Goal: Book appointment/travel/reservation

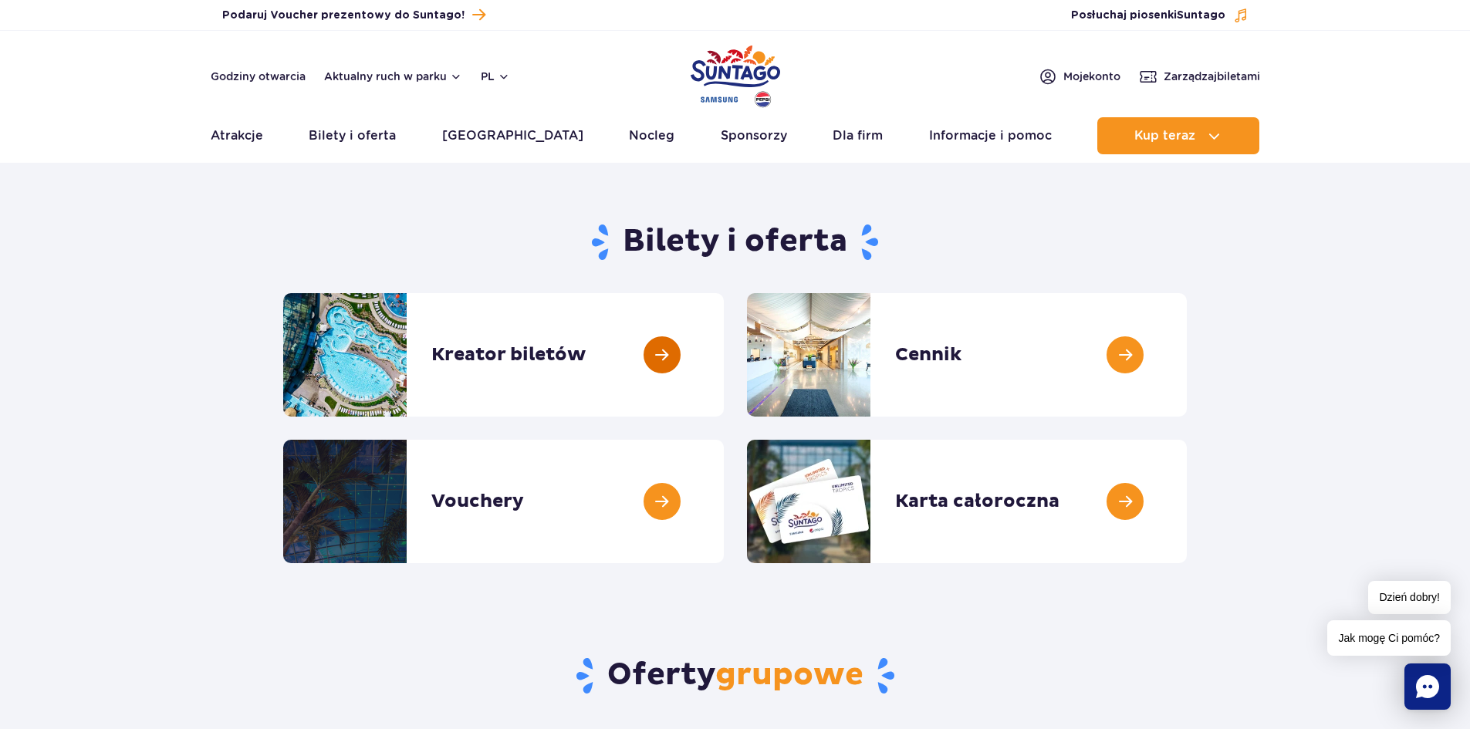
click at [724, 354] on link at bounding box center [724, 354] width 0 height 123
click at [1187, 357] on link at bounding box center [1187, 354] width 0 height 123
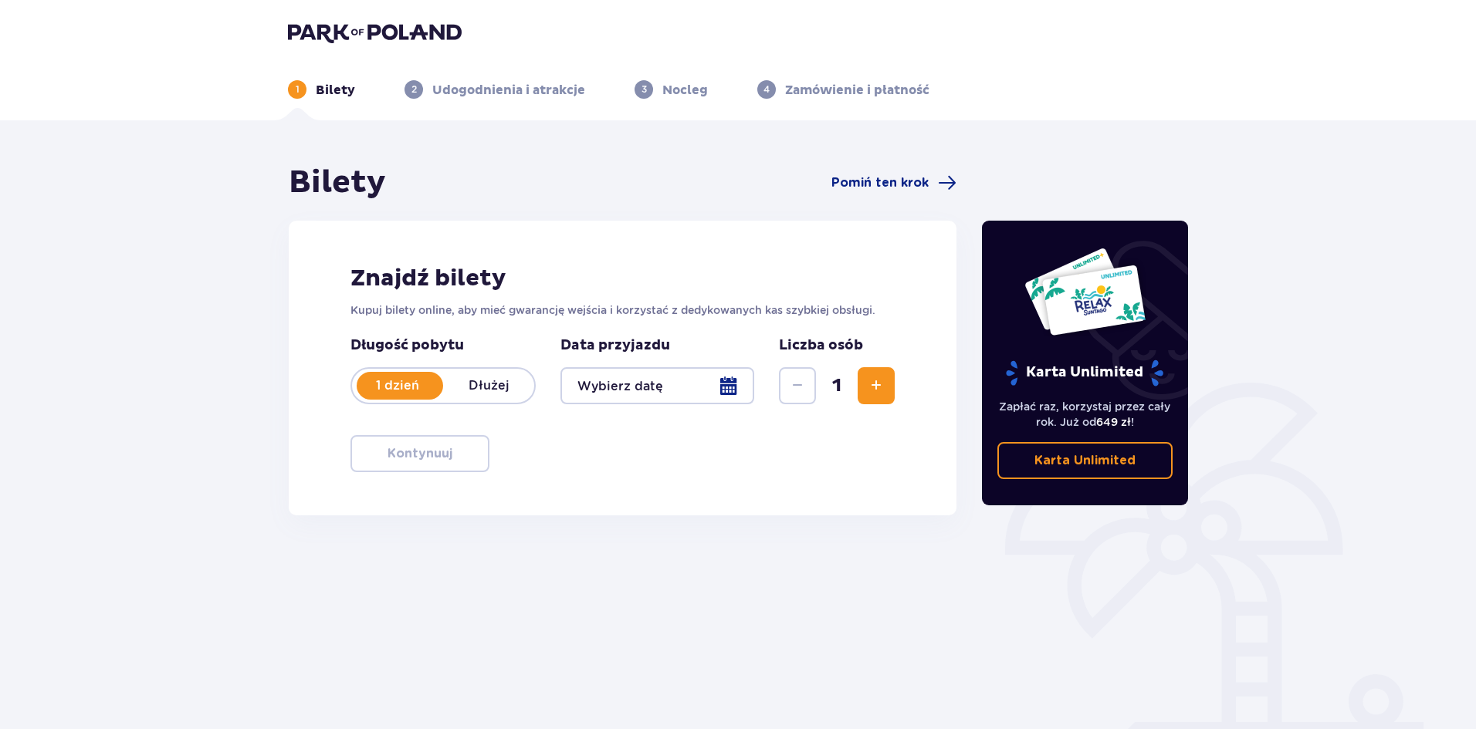
click at [738, 388] on div at bounding box center [657, 385] width 194 height 37
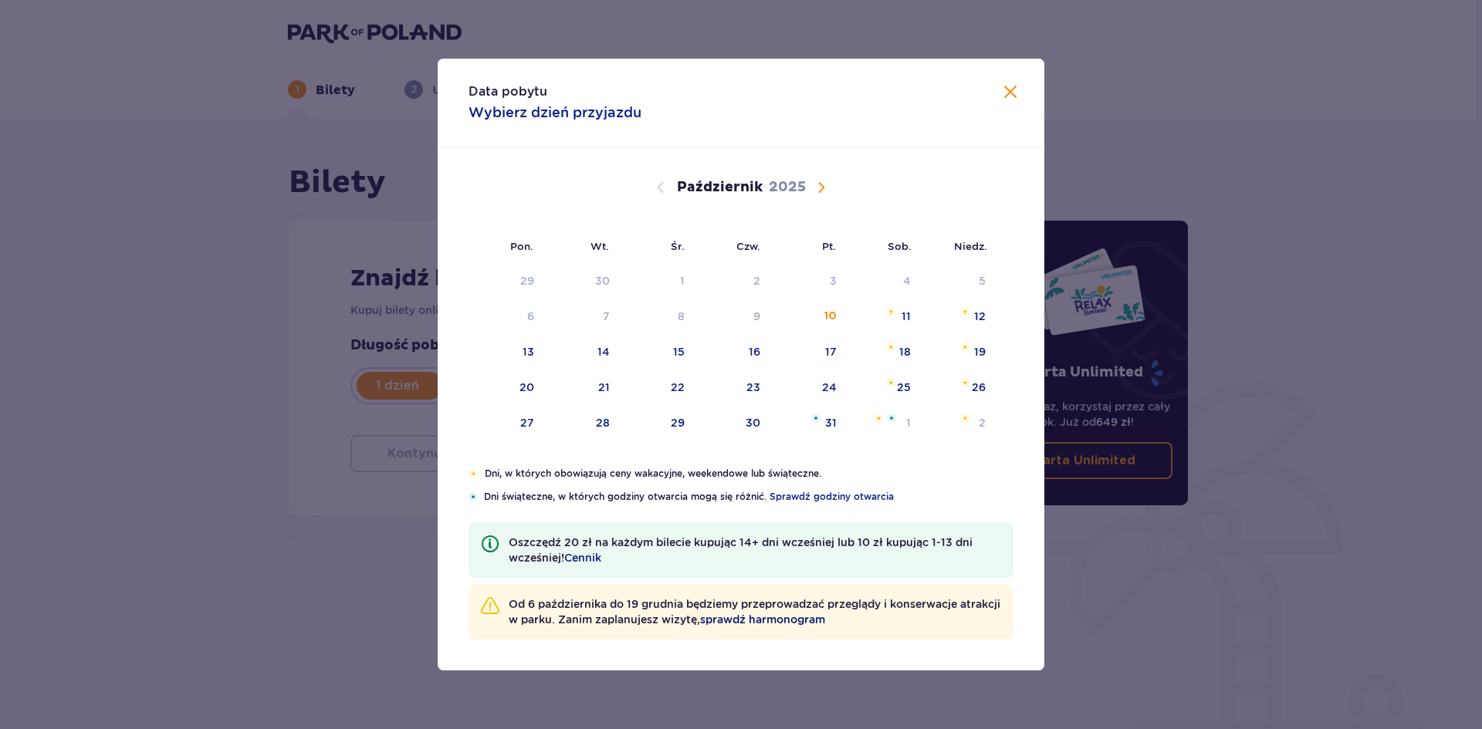
click at [791, 617] on span "sprawdź harmonogram" at bounding box center [762, 619] width 125 height 15
click at [1009, 93] on span "Zamknij" at bounding box center [1010, 92] width 19 height 19
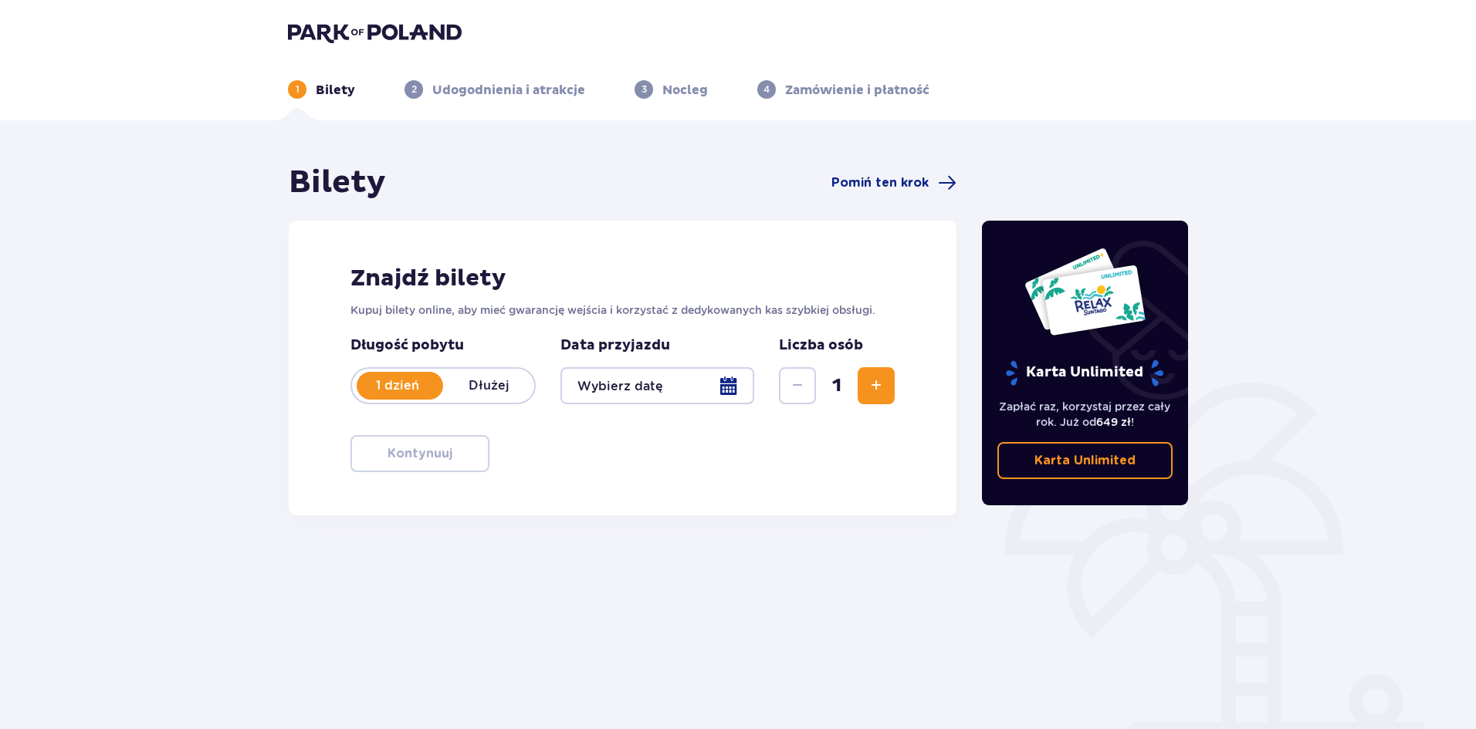
click at [489, 381] on p "Dłużej" at bounding box center [488, 385] width 91 height 17
click at [667, 390] on div at bounding box center [657, 385] width 194 height 37
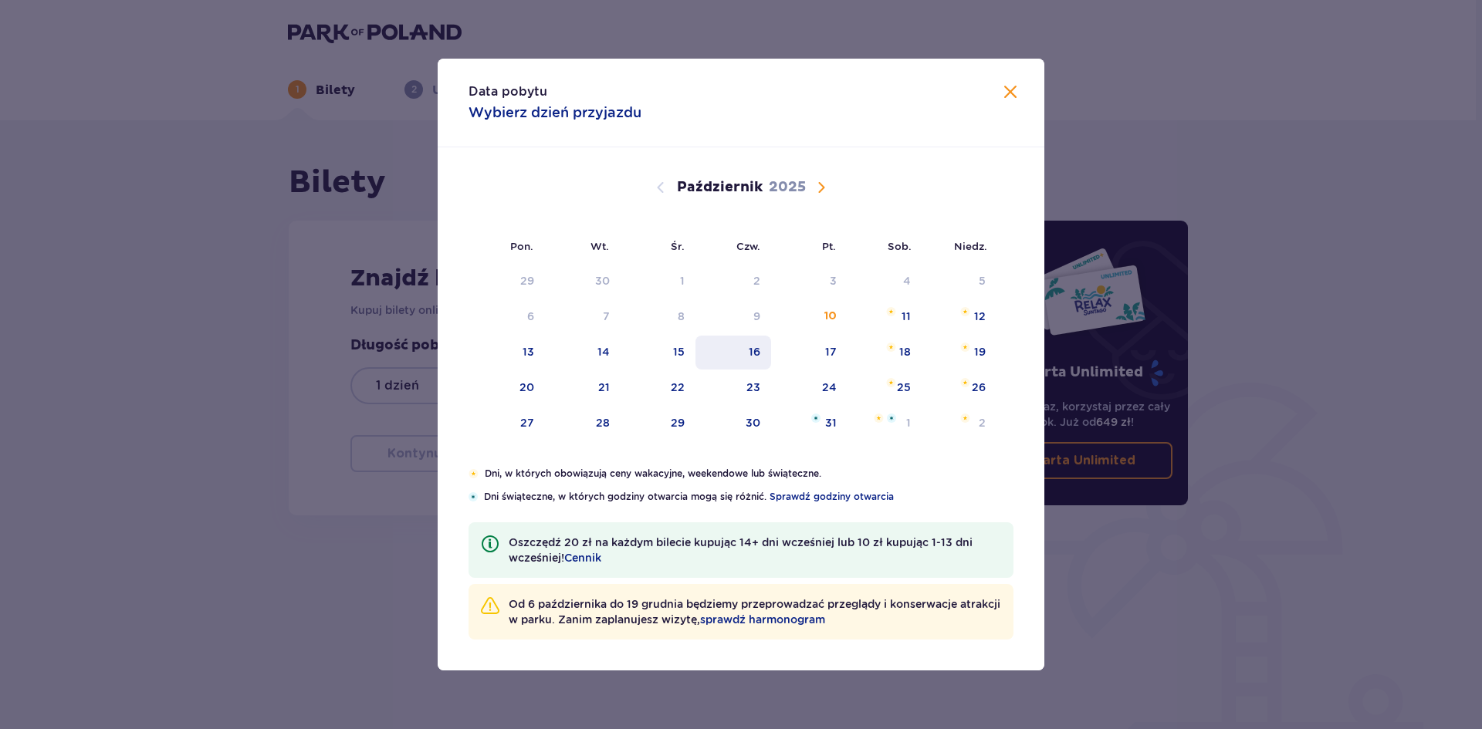
click at [752, 352] on div "16" at bounding box center [755, 351] width 12 height 15
click at [832, 351] on div "17" at bounding box center [831, 351] width 12 height 15
type input "16.10.25 - 17.10.25"
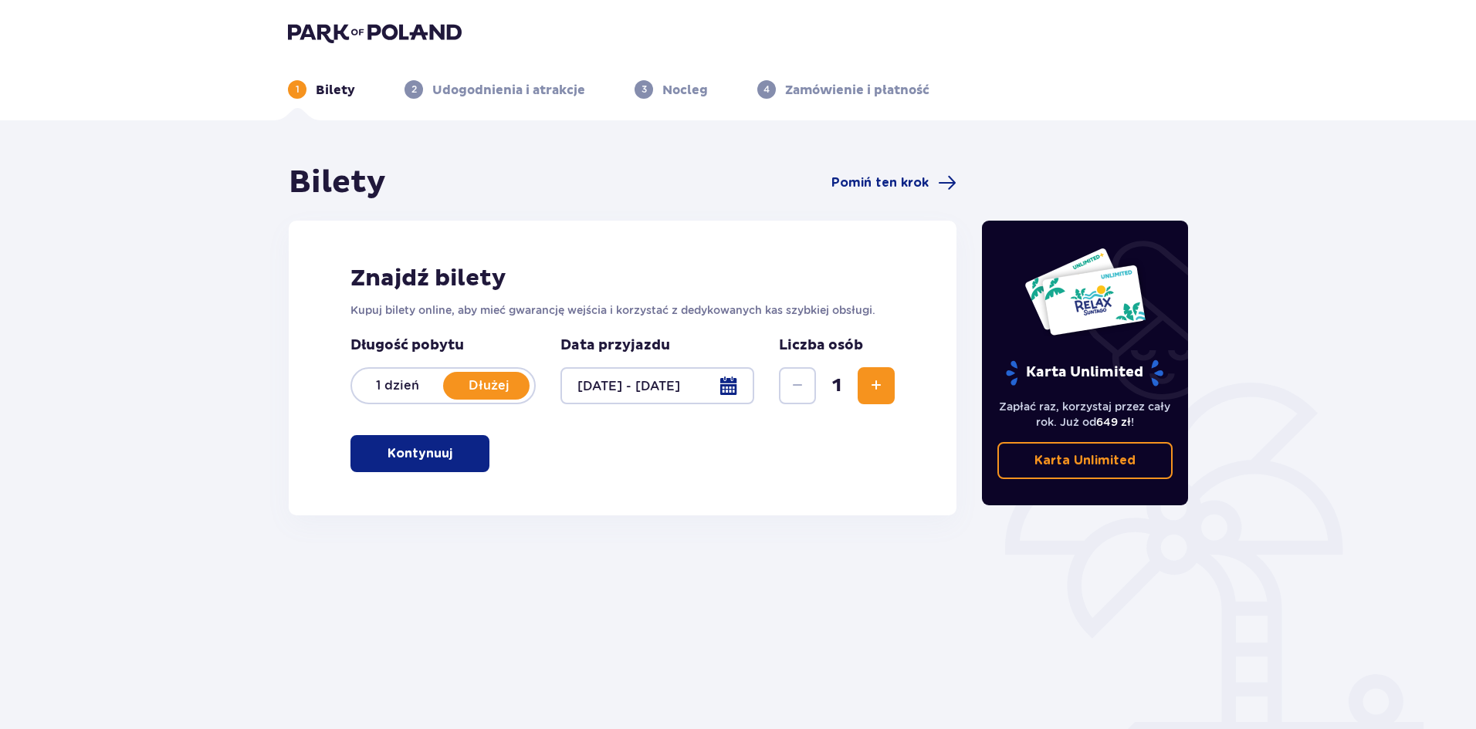
click at [873, 379] on span "Zwiększ" at bounding box center [876, 386] width 19 height 19
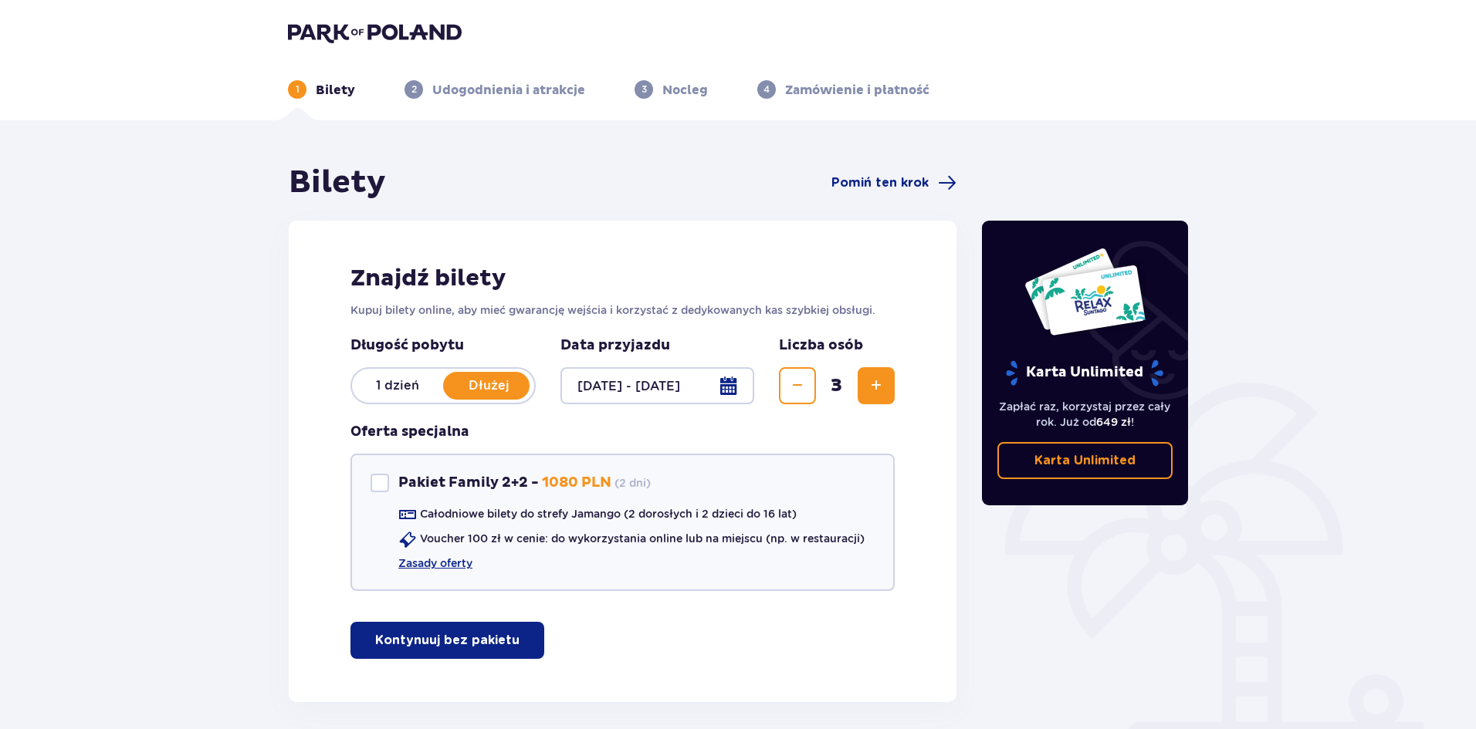
click at [873, 379] on span "Zwiększ" at bounding box center [876, 386] width 19 height 19
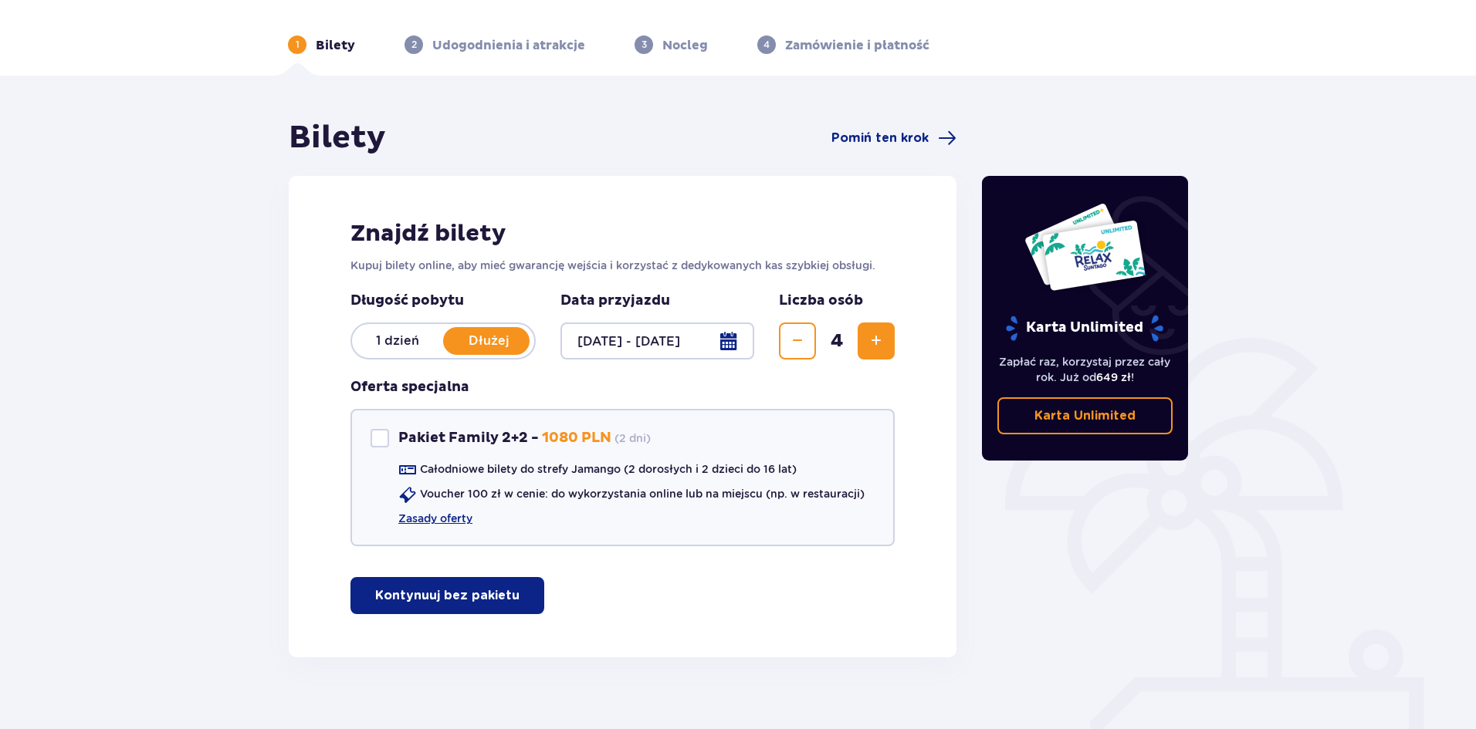
scroll to position [66, 0]
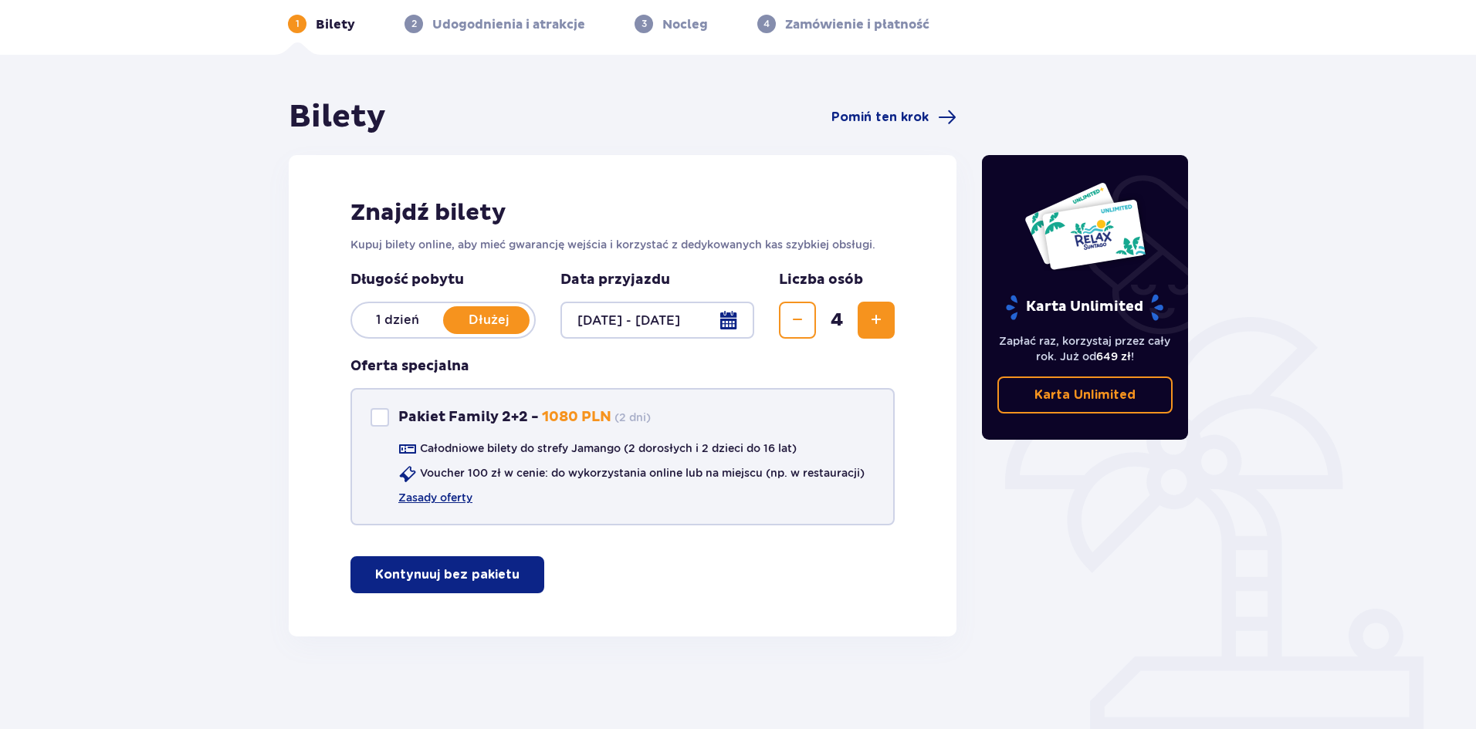
click at [380, 421] on div "Pakiet Family 2+2" at bounding box center [379, 417] width 19 height 19
checkbox input "true"
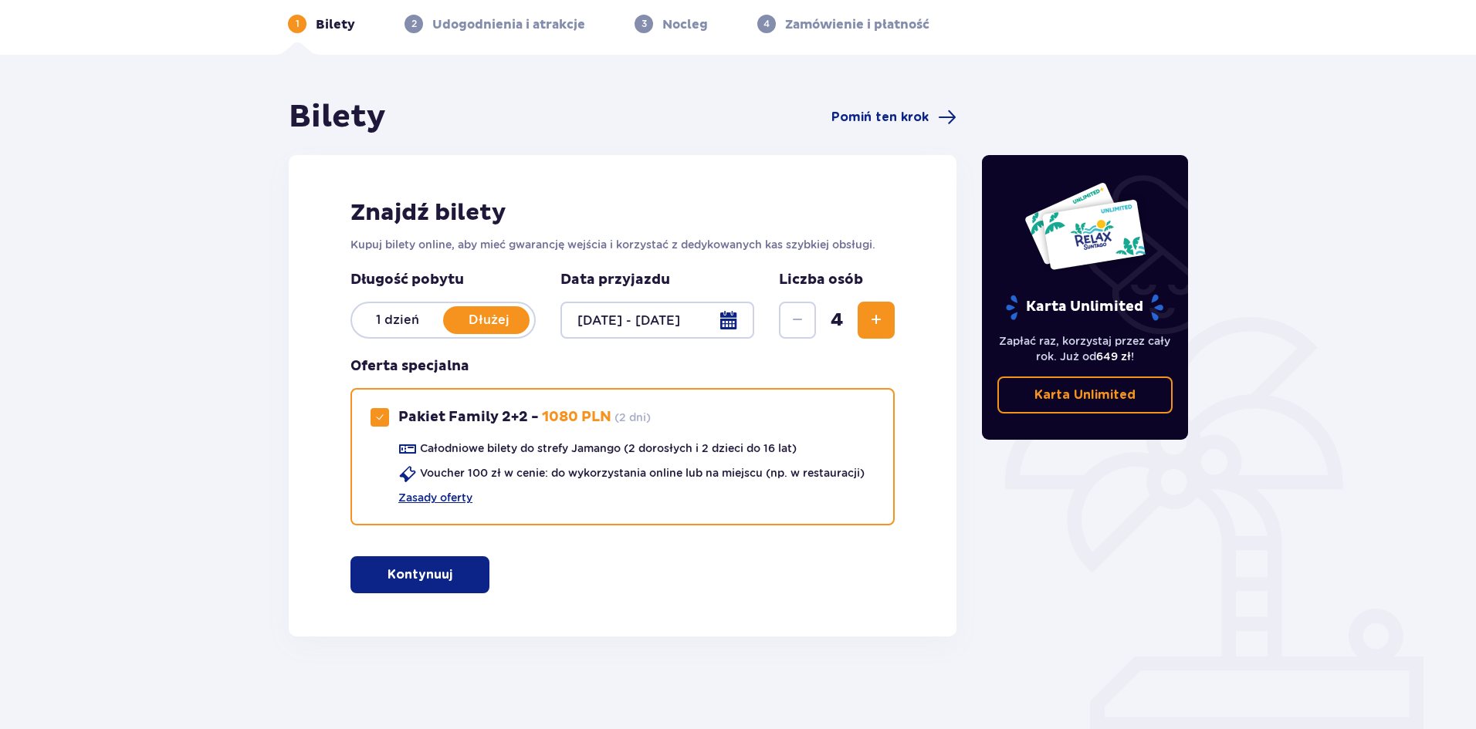
click at [411, 574] on p "Kontynuuj" at bounding box center [419, 574] width 65 height 17
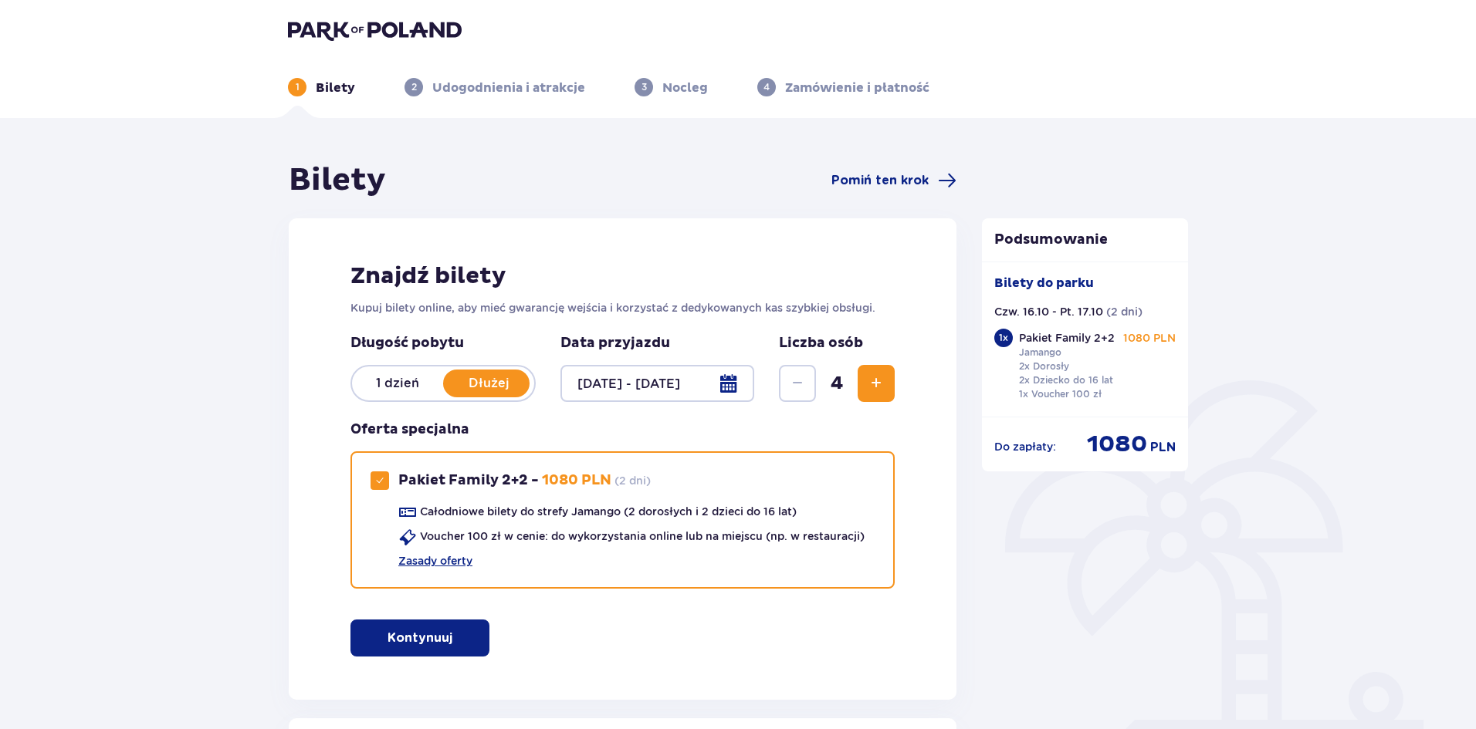
scroll to position [0, 0]
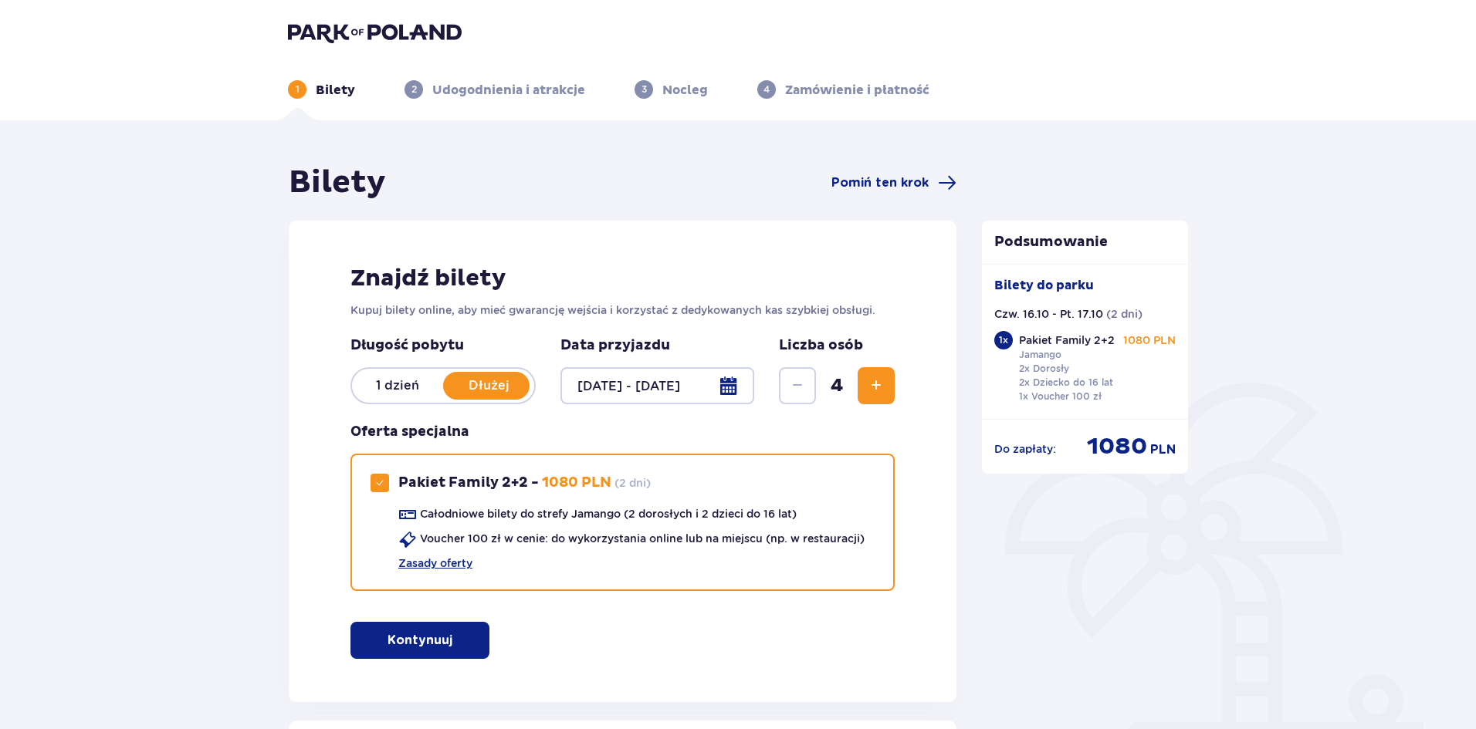
click at [379, 379] on p "1 dzień" at bounding box center [397, 385] width 91 height 17
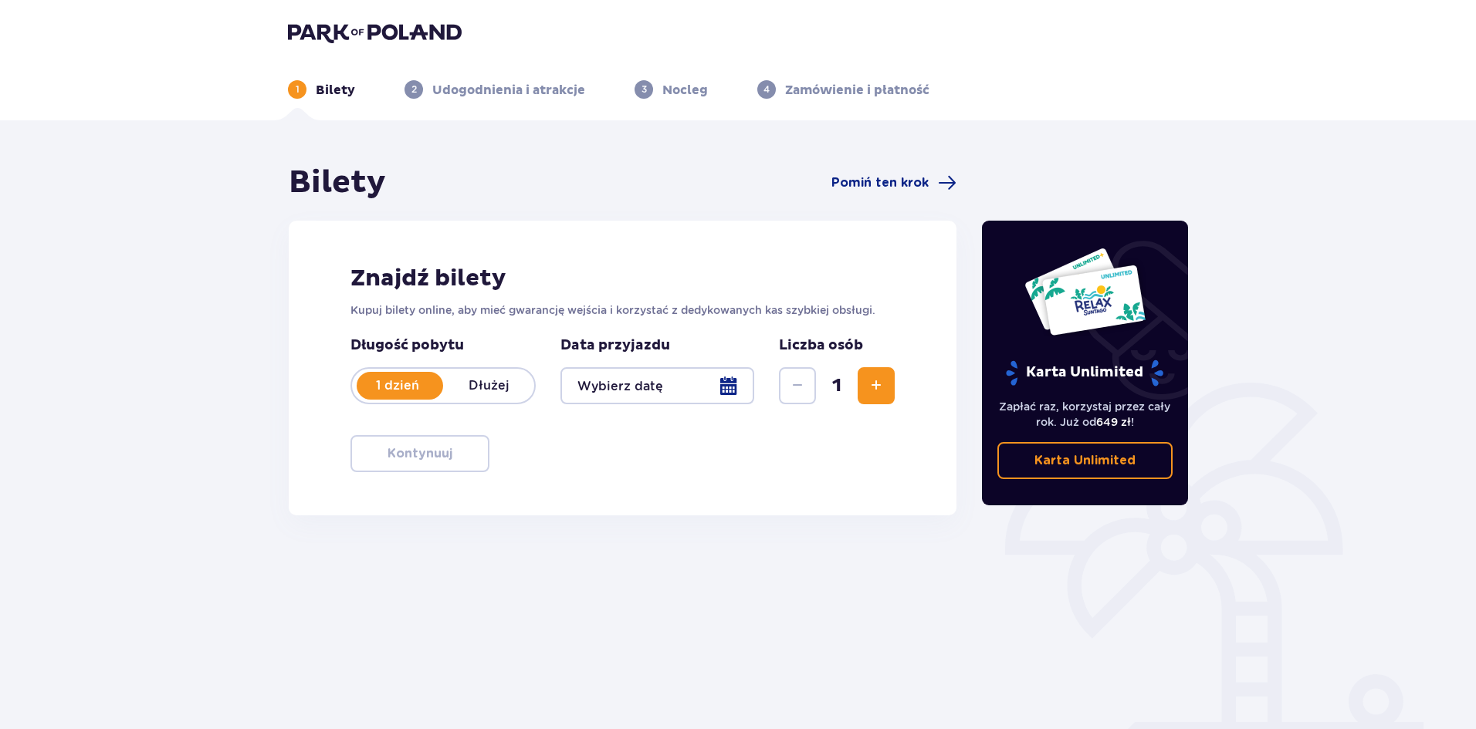
click at [636, 384] on div at bounding box center [657, 385] width 194 height 37
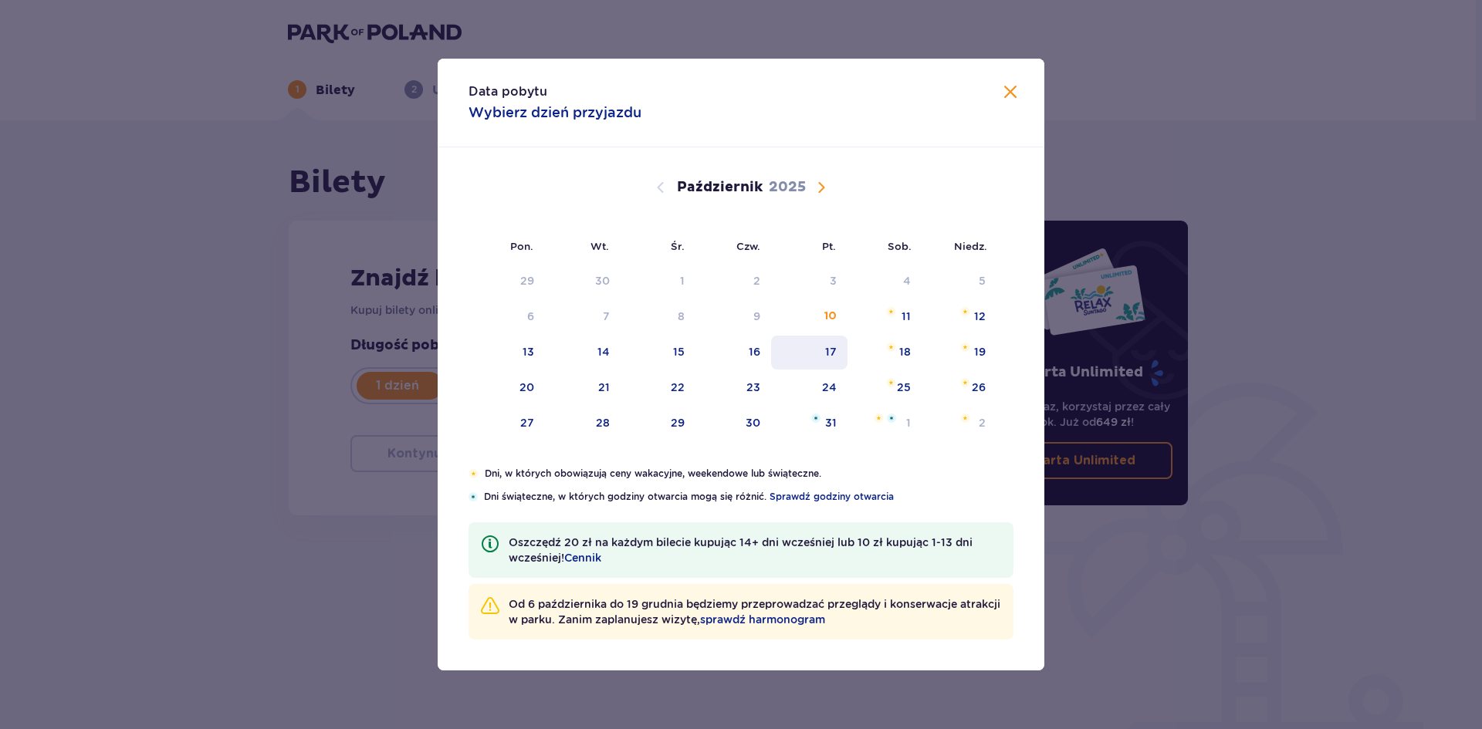
click at [836, 354] on div "17" at bounding box center [831, 351] width 12 height 15
type input "17.10.25"
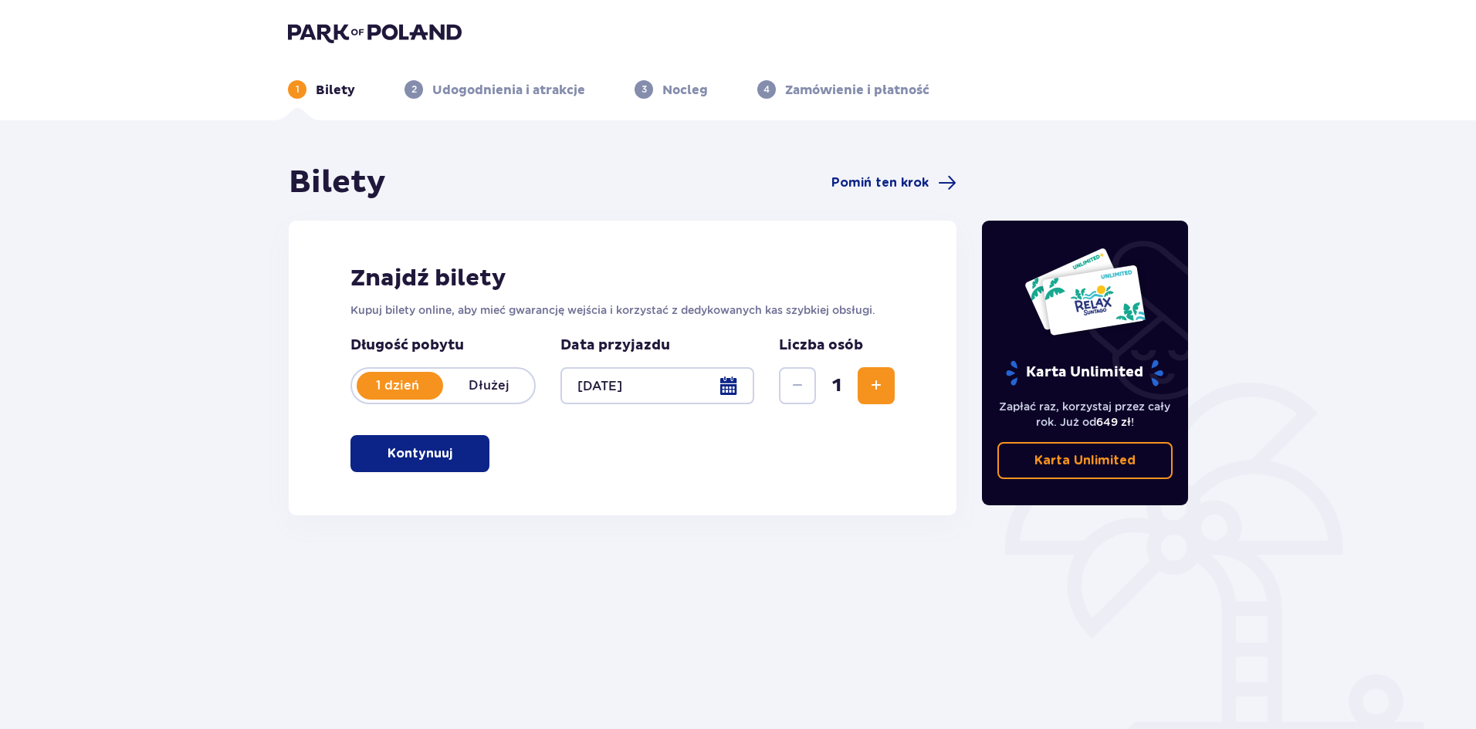
click at [877, 375] on button "Zwiększ" at bounding box center [875, 385] width 37 height 37
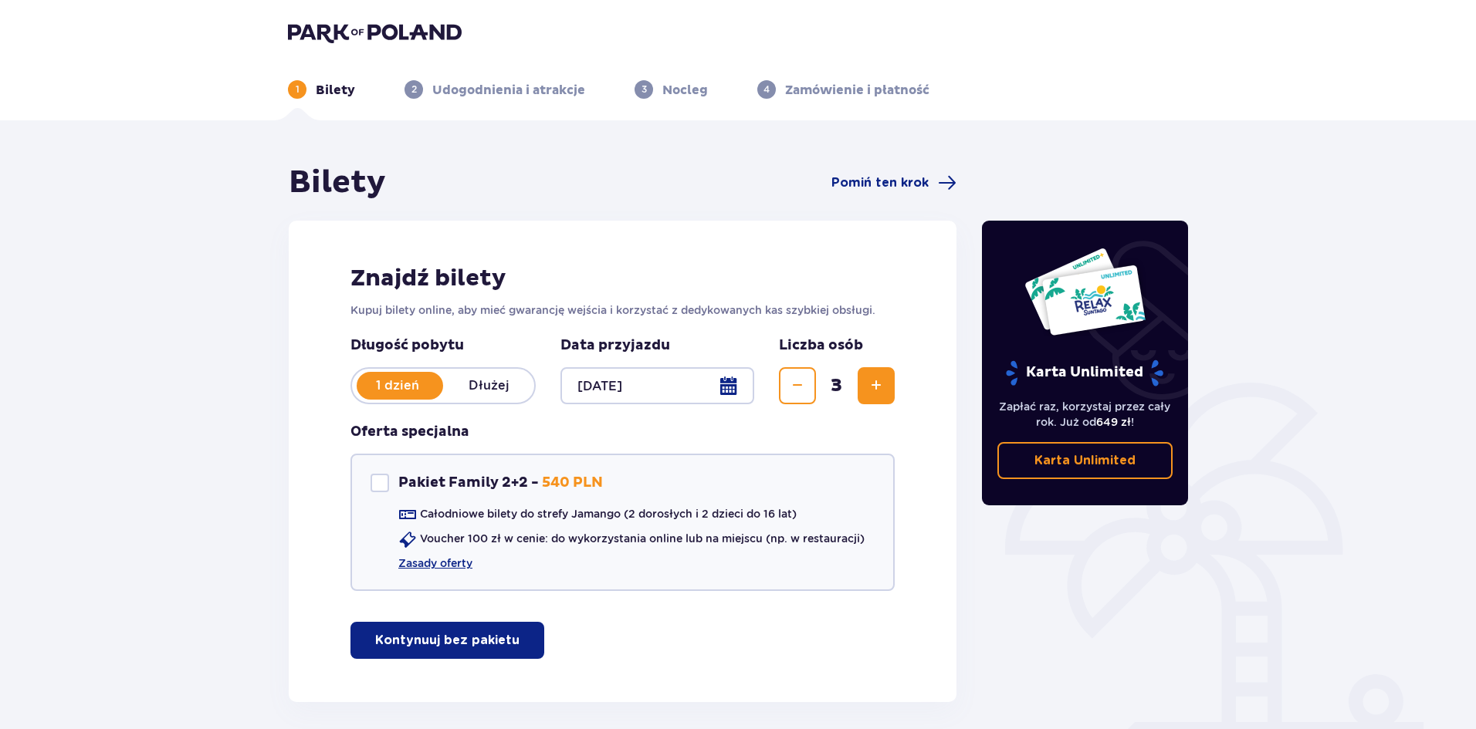
click at [877, 375] on button "Zwiększ" at bounding box center [875, 385] width 37 height 37
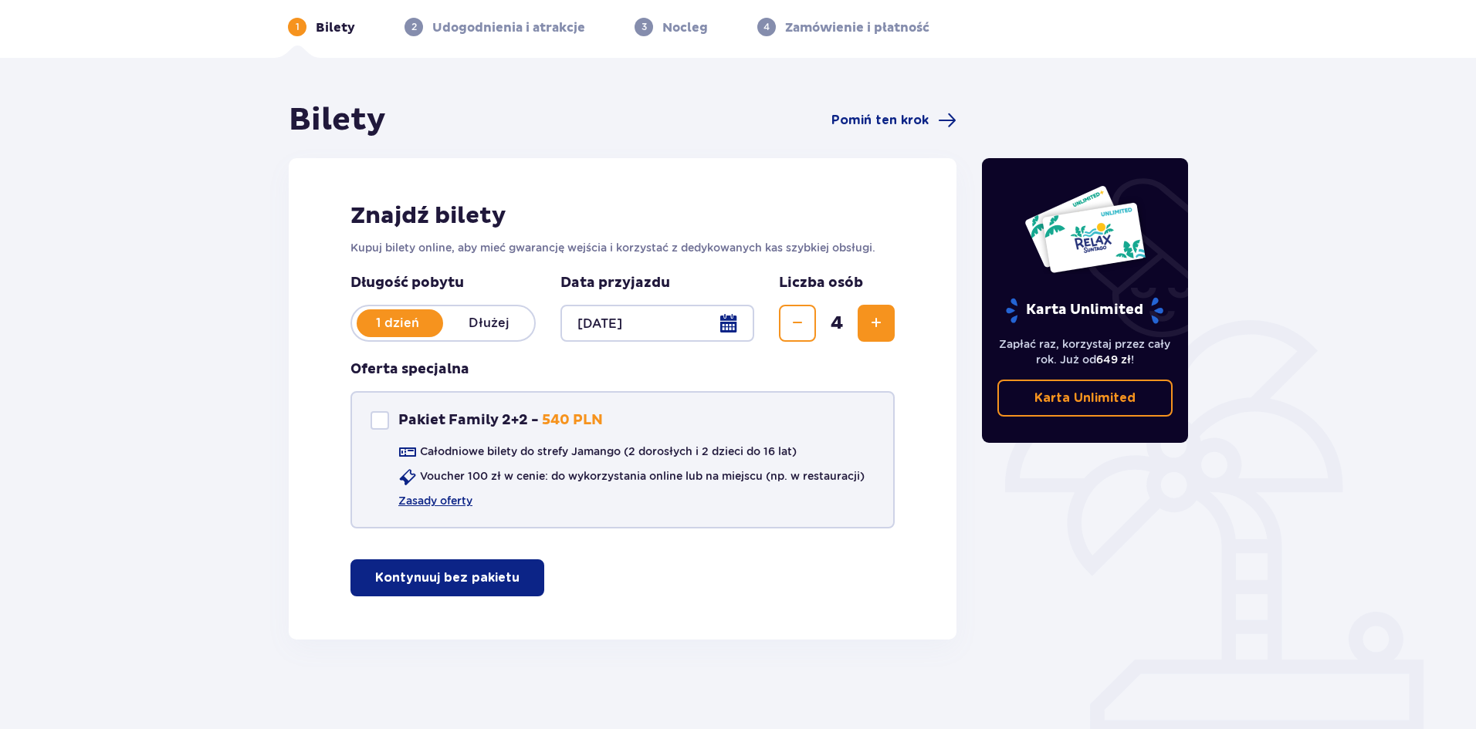
scroll to position [66, 0]
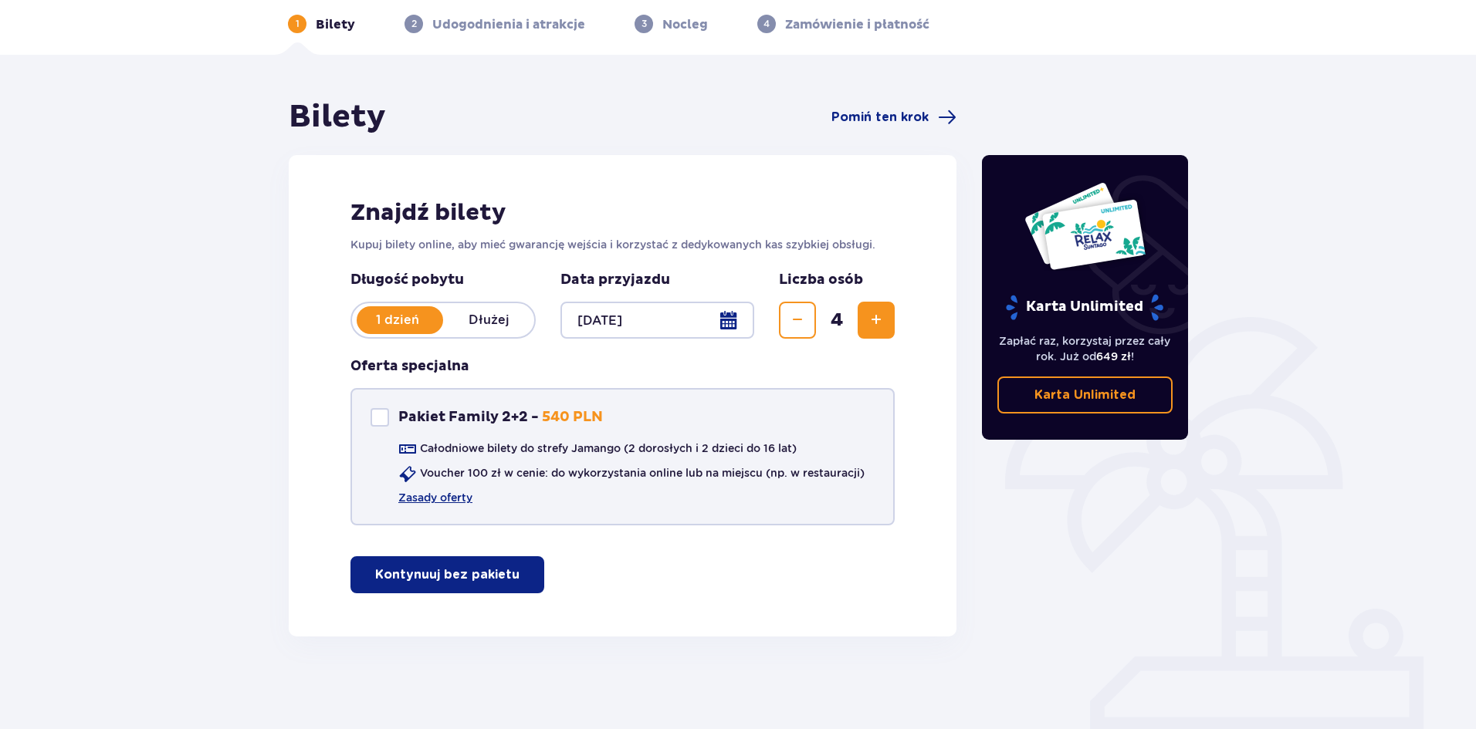
click at [377, 417] on div "Pakiet Family 2+2" at bounding box center [379, 417] width 19 height 19
checkbox input "true"
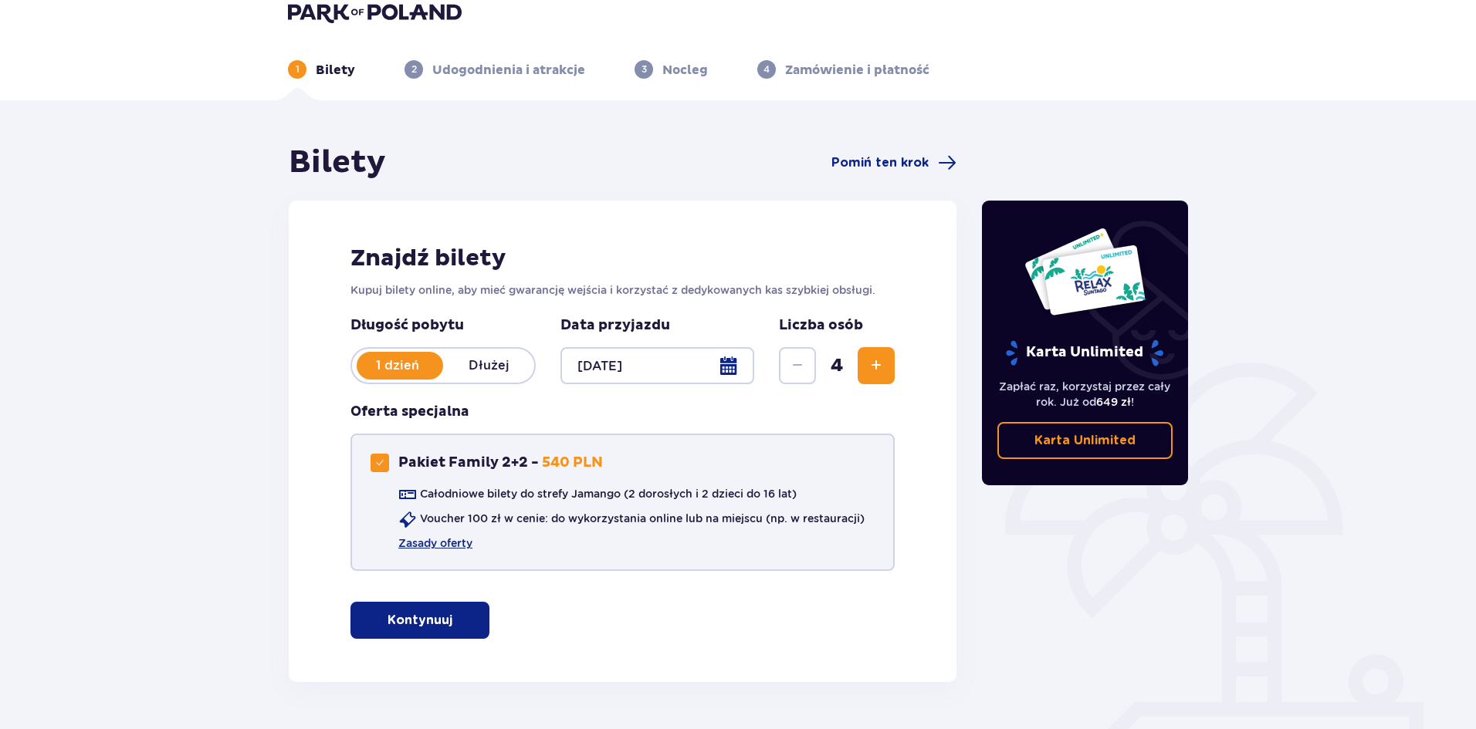
scroll to position [0, 0]
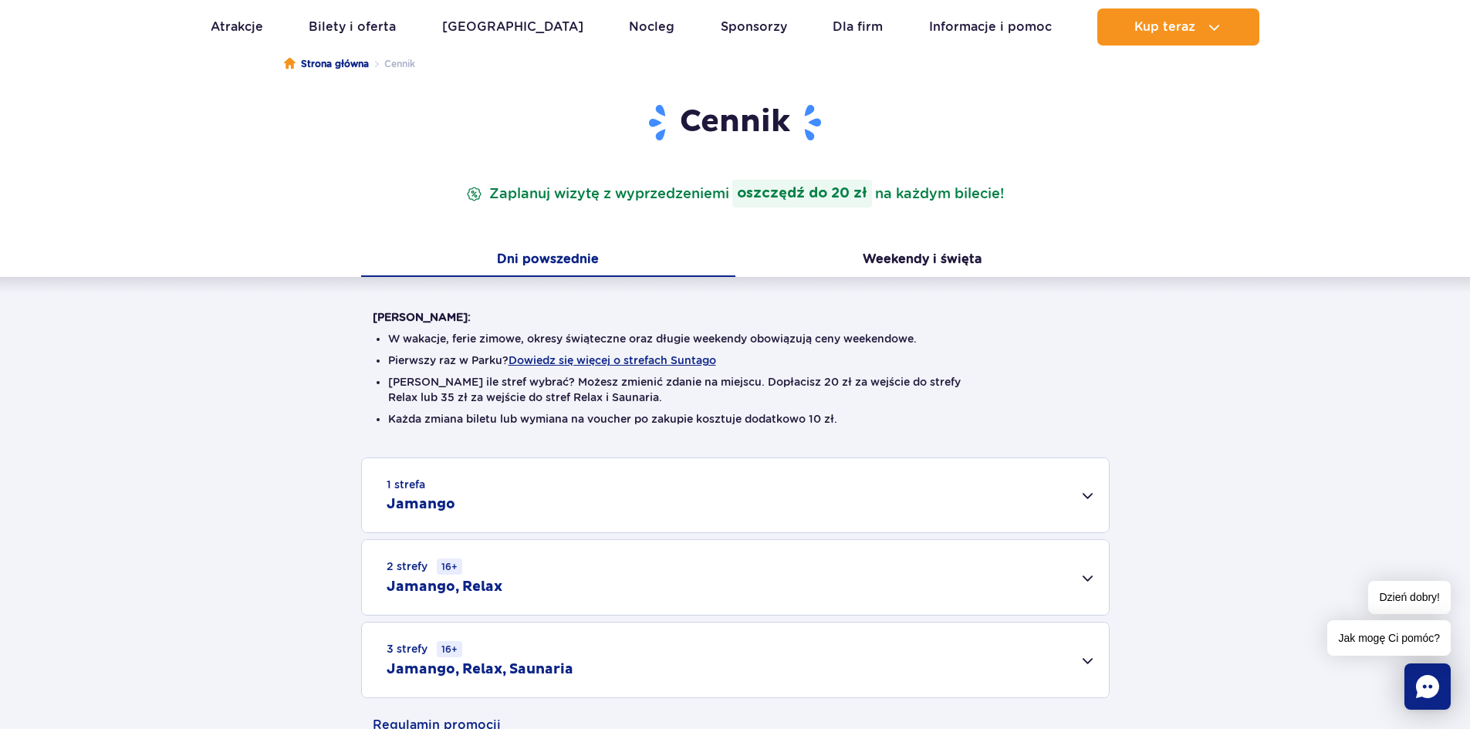
scroll to position [232, 0]
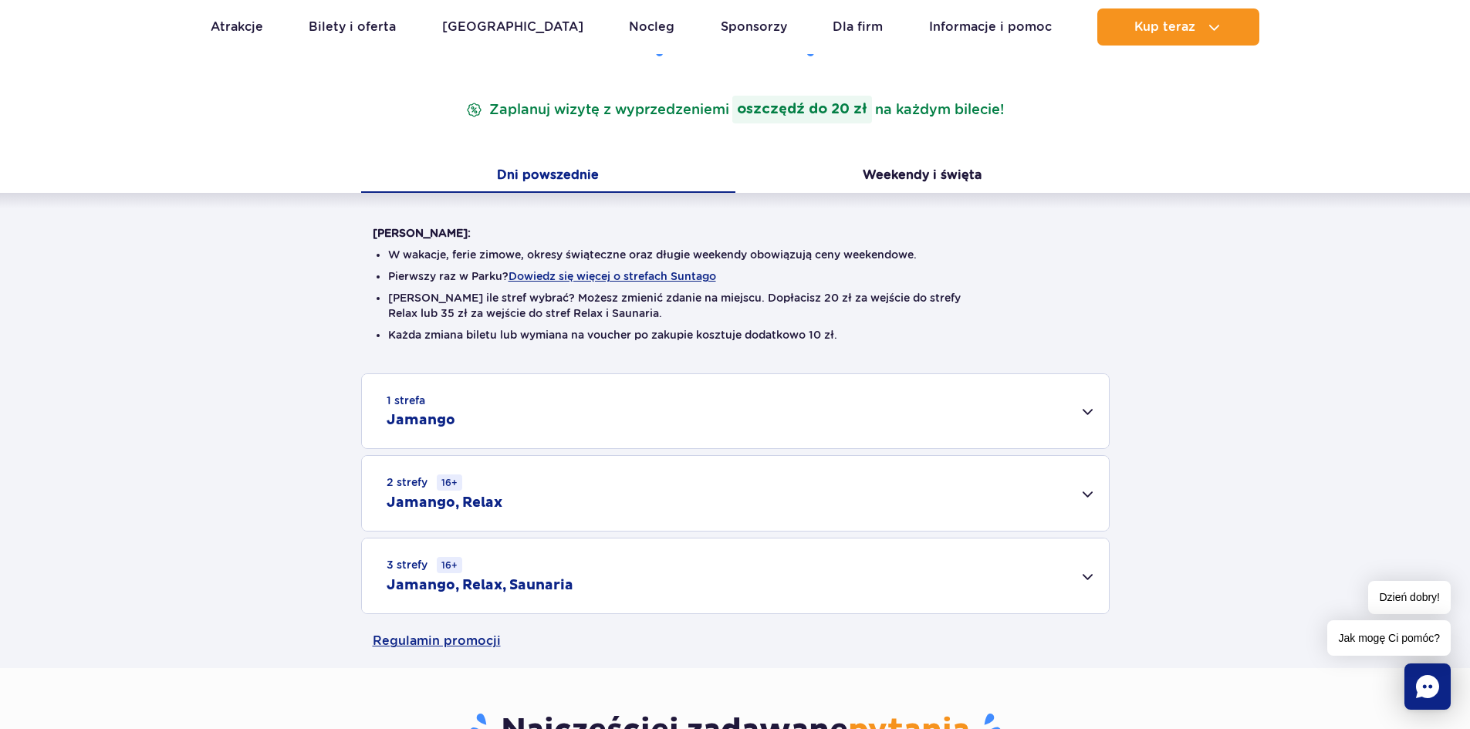
click at [1090, 492] on div "2 strefy 16+ Jamango, Relax" at bounding box center [735, 493] width 747 height 75
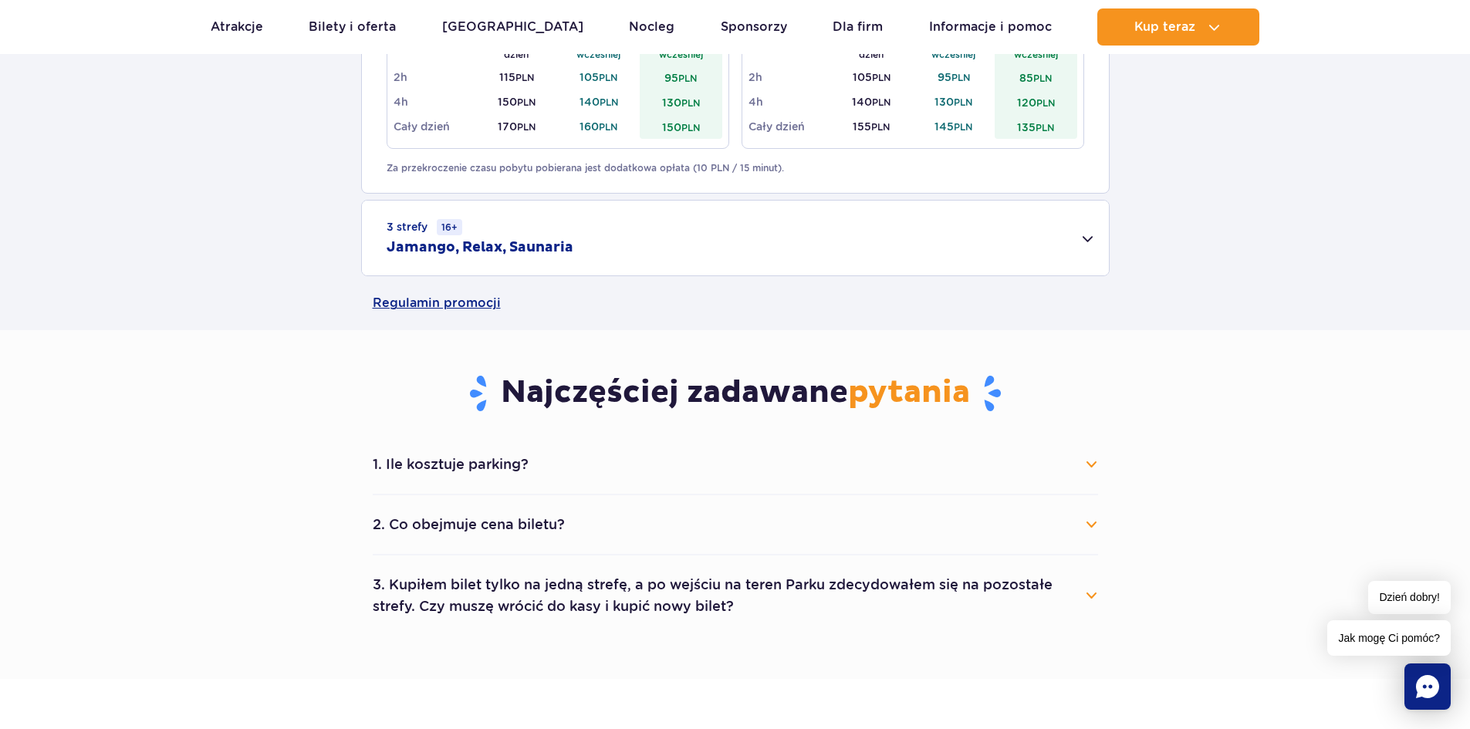
scroll to position [1003, 0]
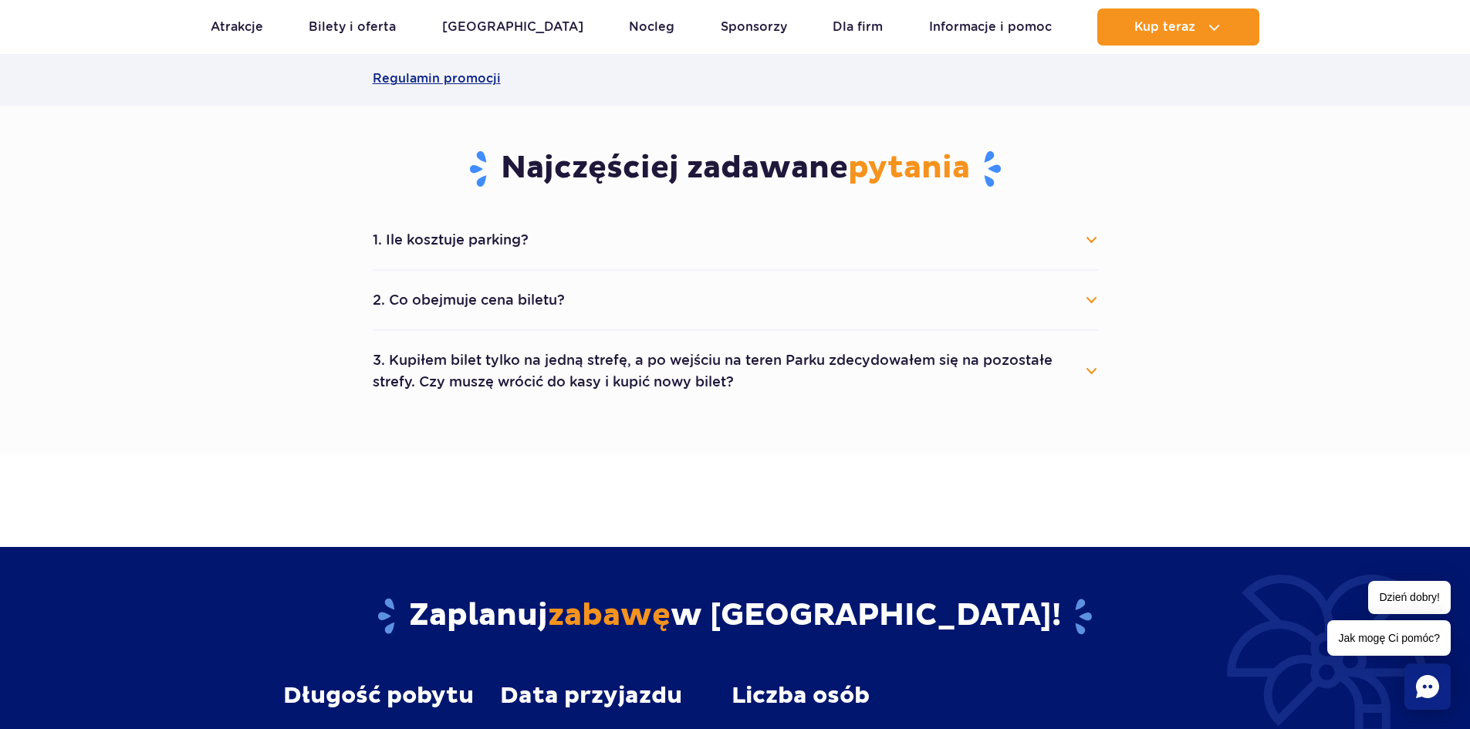
click at [1094, 299] on button "2. Co obejmuje cena biletu?" at bounding box center [735, 300] width 725 height 34
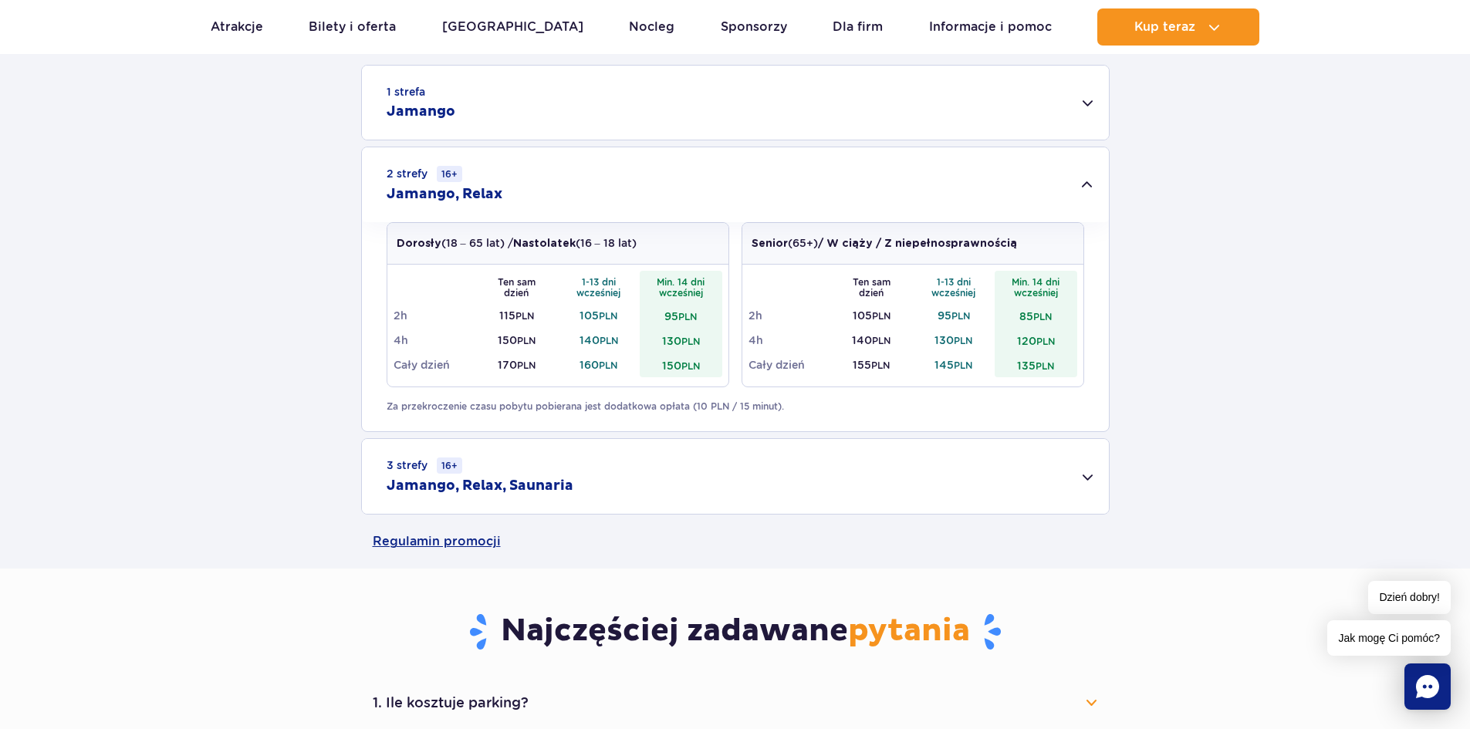
scroll to position [0, 0]
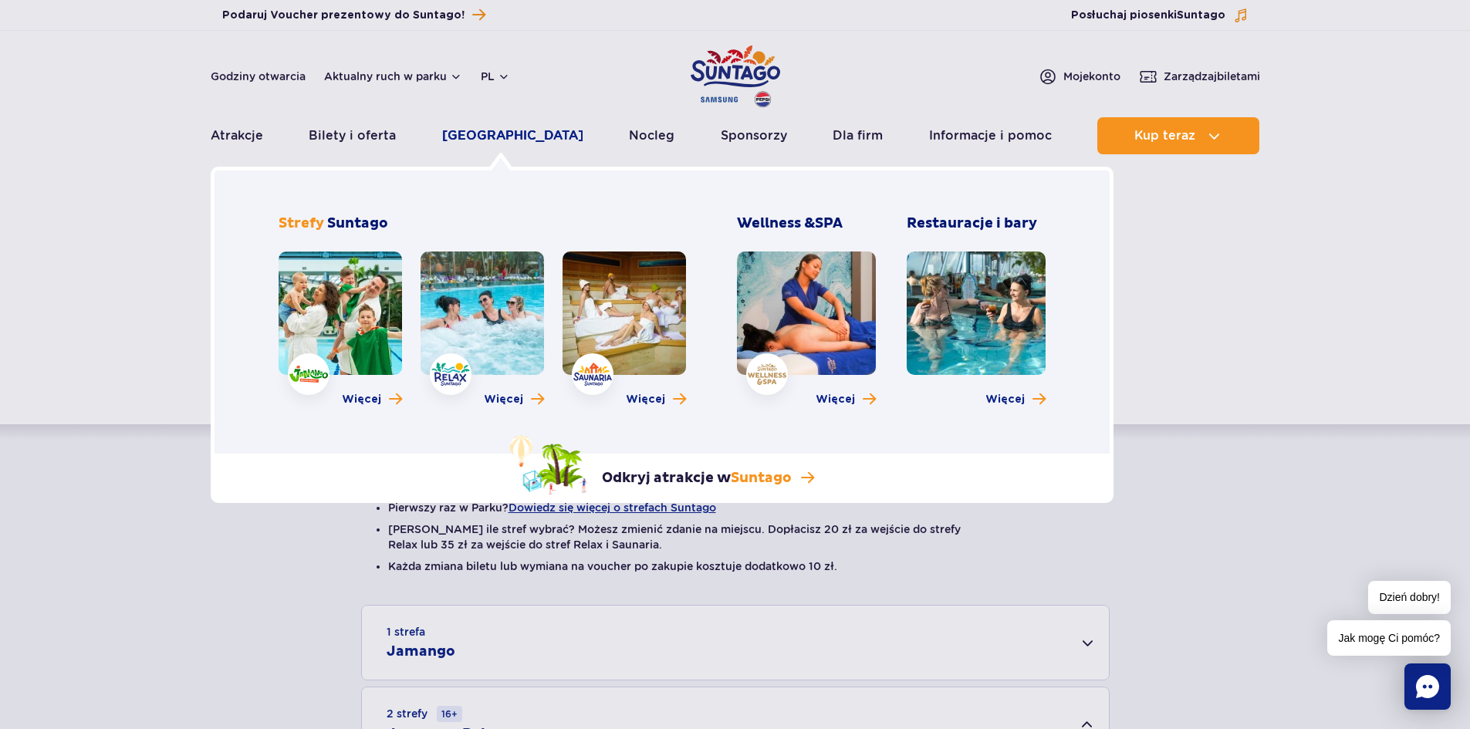
click at [502, 132] on link "[GEOGRAPHIC_DATA]" at bounding box center [512, 135] width 141 height 37
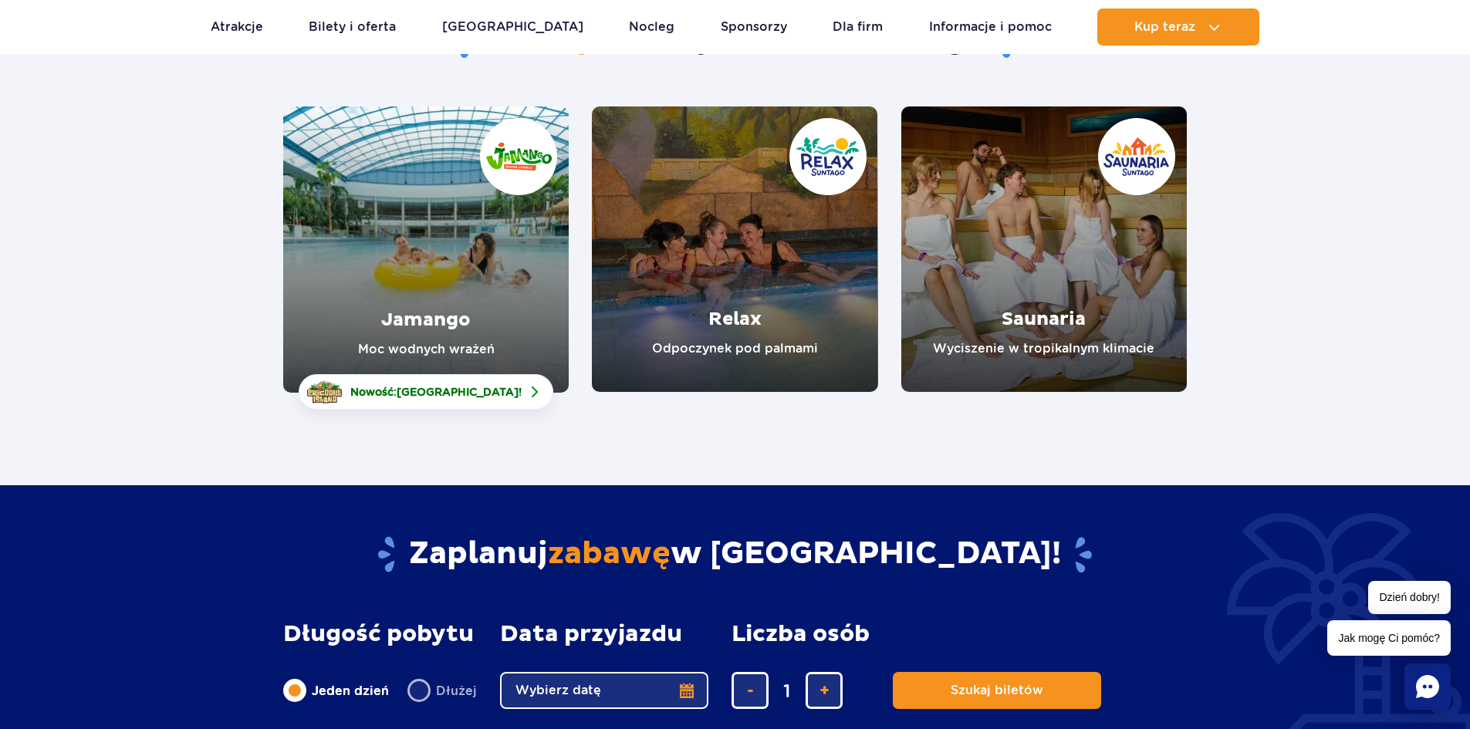
scroll to position [154, 0]
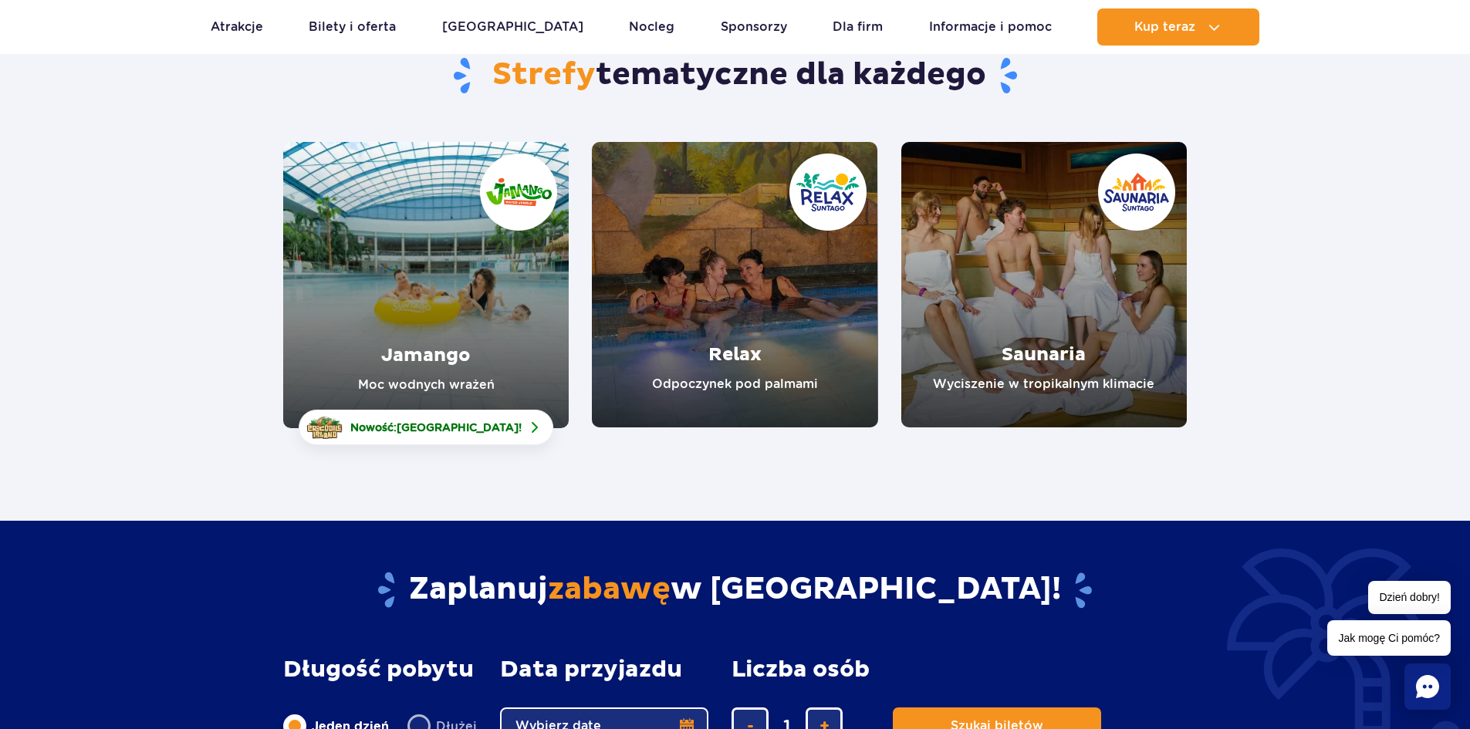
click at [378, 313] on link "Jamango" at bounding box center [426, 285] width 286 height 286
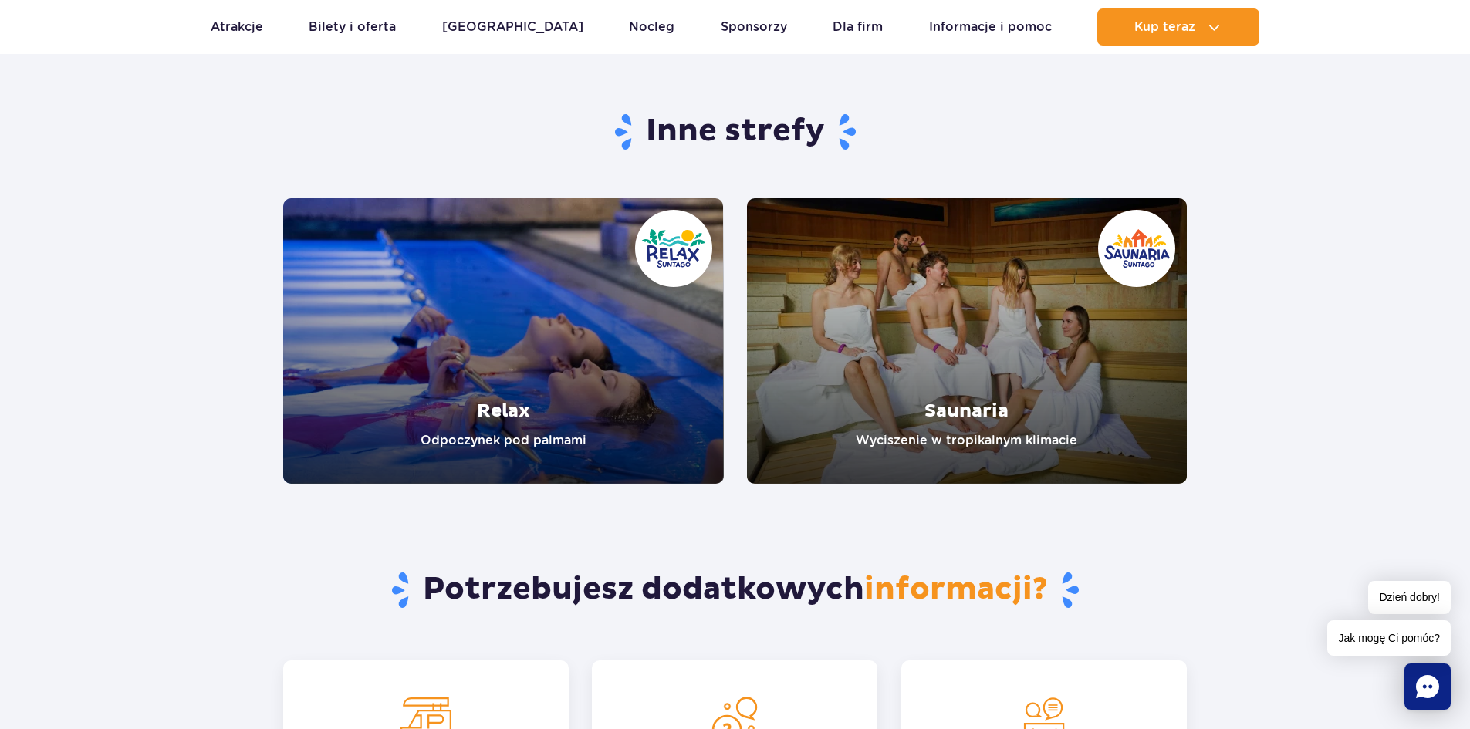
scroll to position [2855, 0]
click at [424, 334] on link "Relax" at bounding box center [503, 341] width 441 height 286
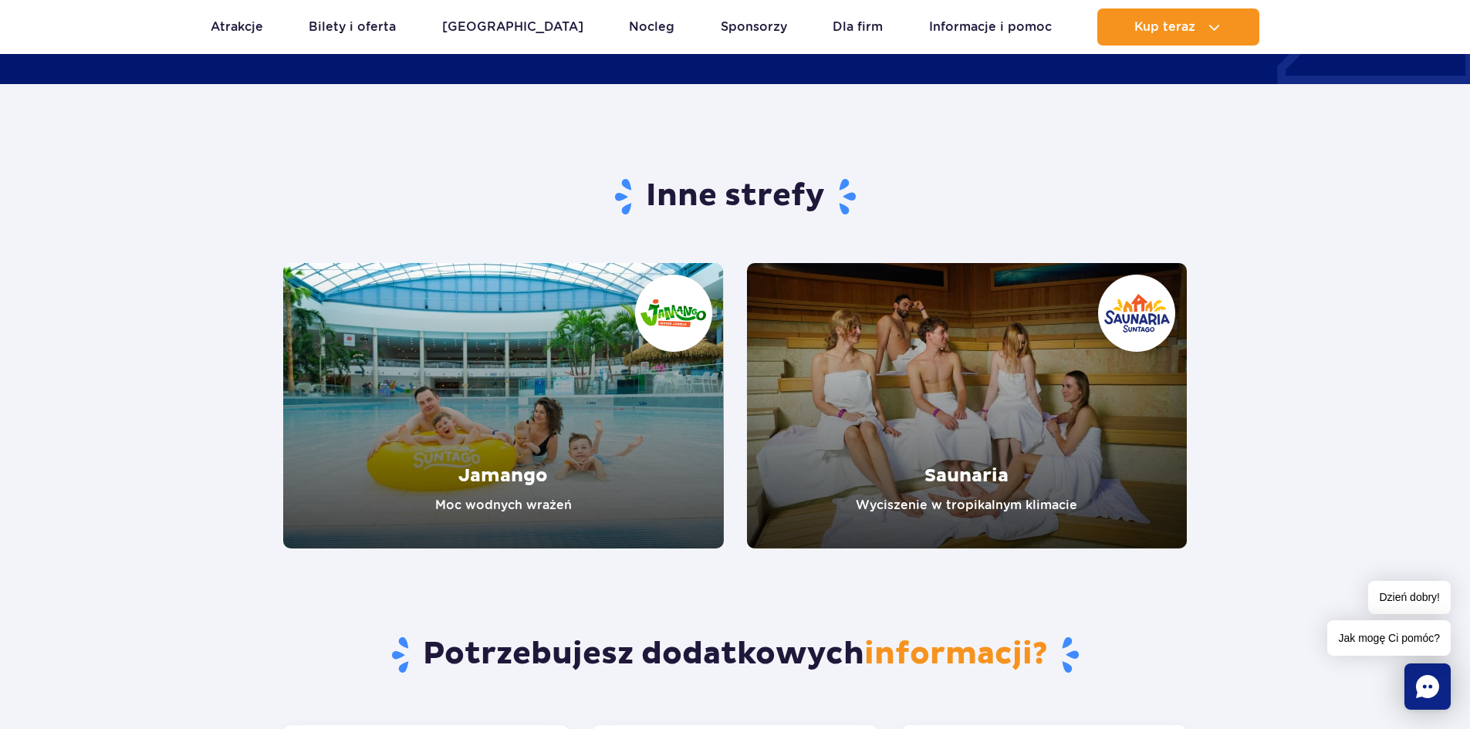
scroll to position [2309, 0]
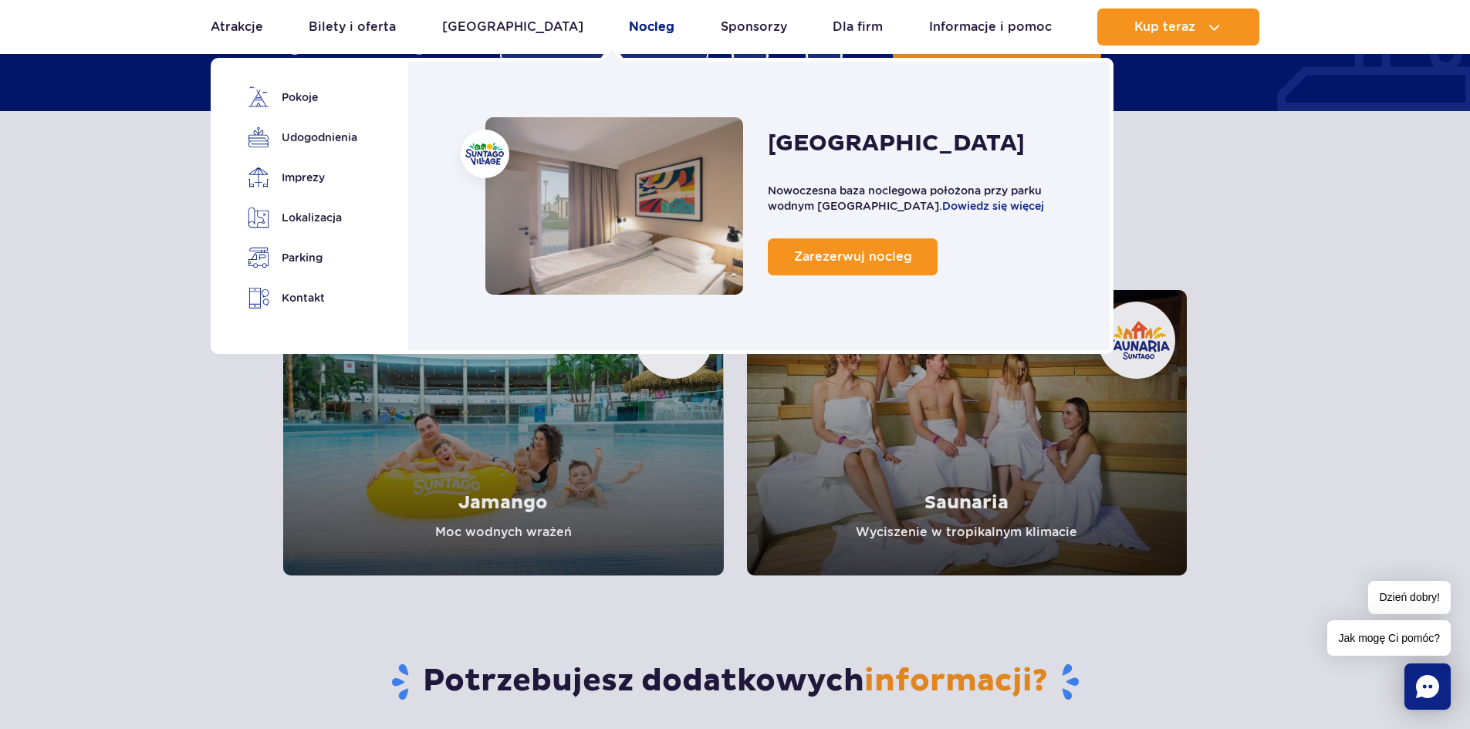
click at [629, 33] on link "Nocleg" at bounding box center [652, 26] width 46 height 37
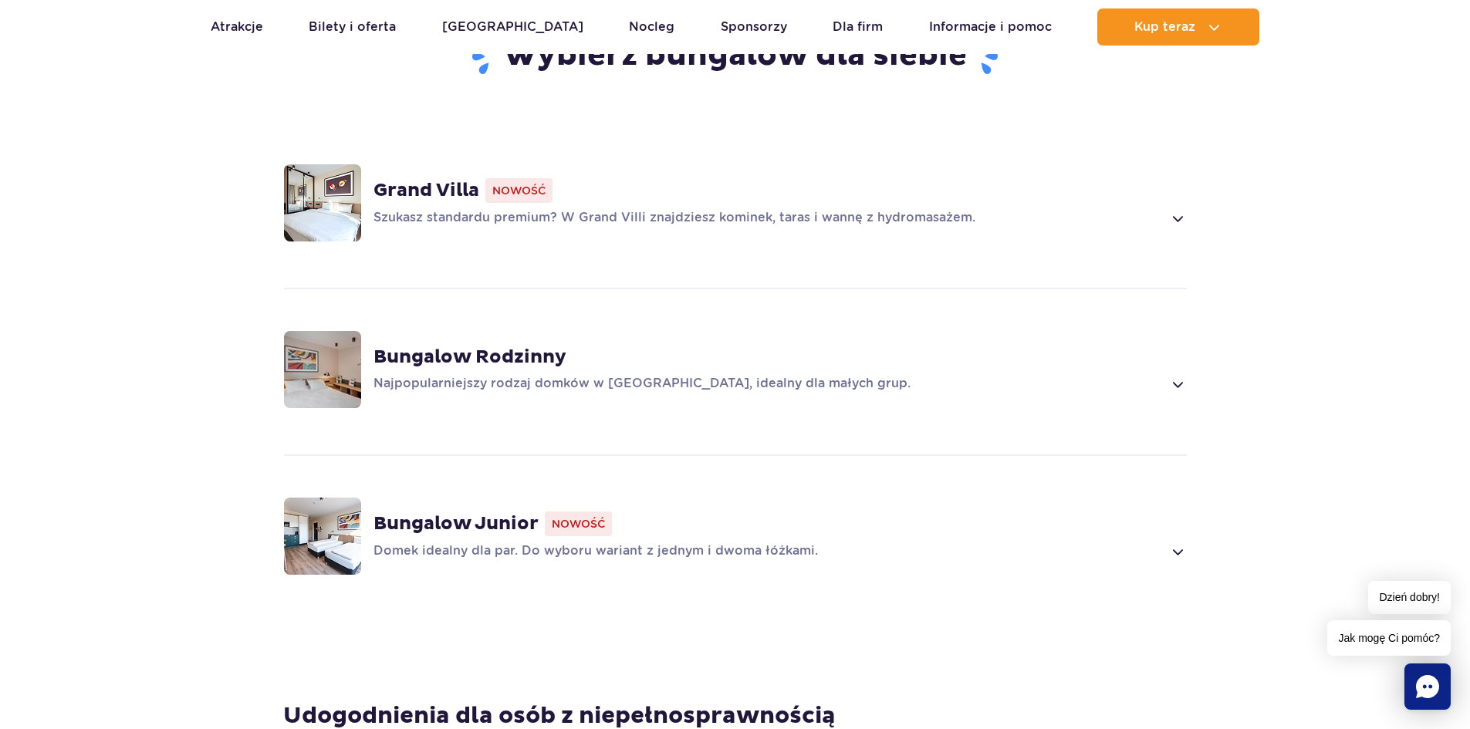
scroll to position [1158, 0]
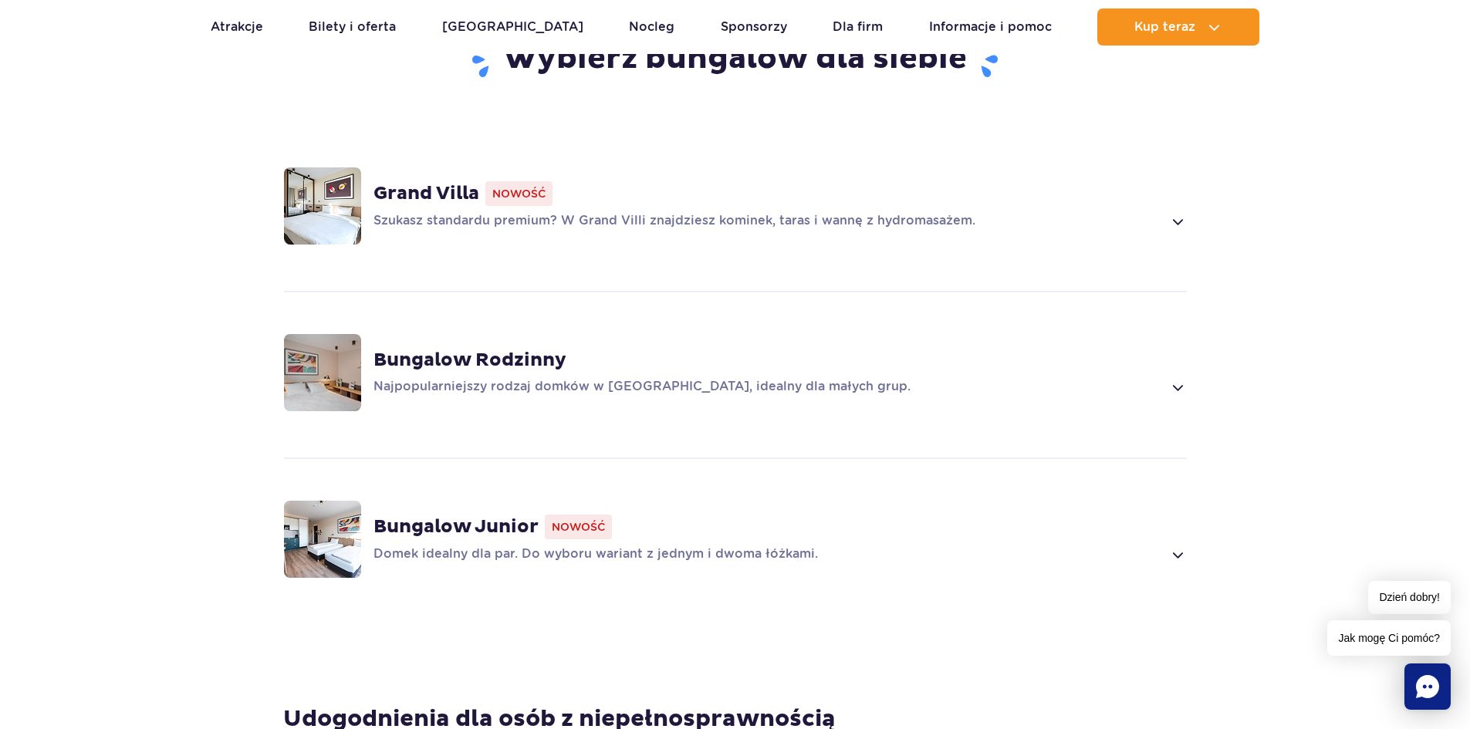
click at [521, 357] on strong "Bungalow Rodzinny" at bounding box center [470, 360] width 193 height 23
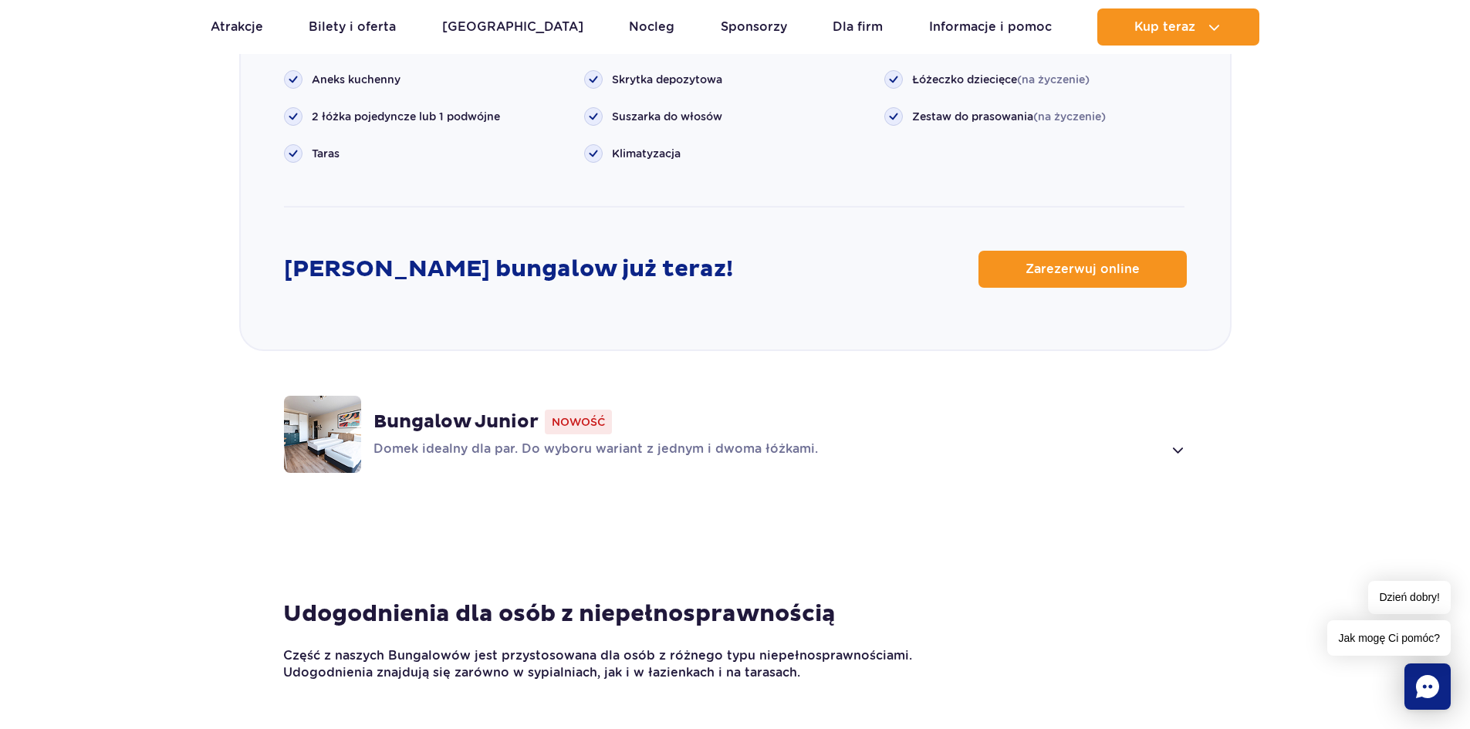
scroll to position [2114, 0]
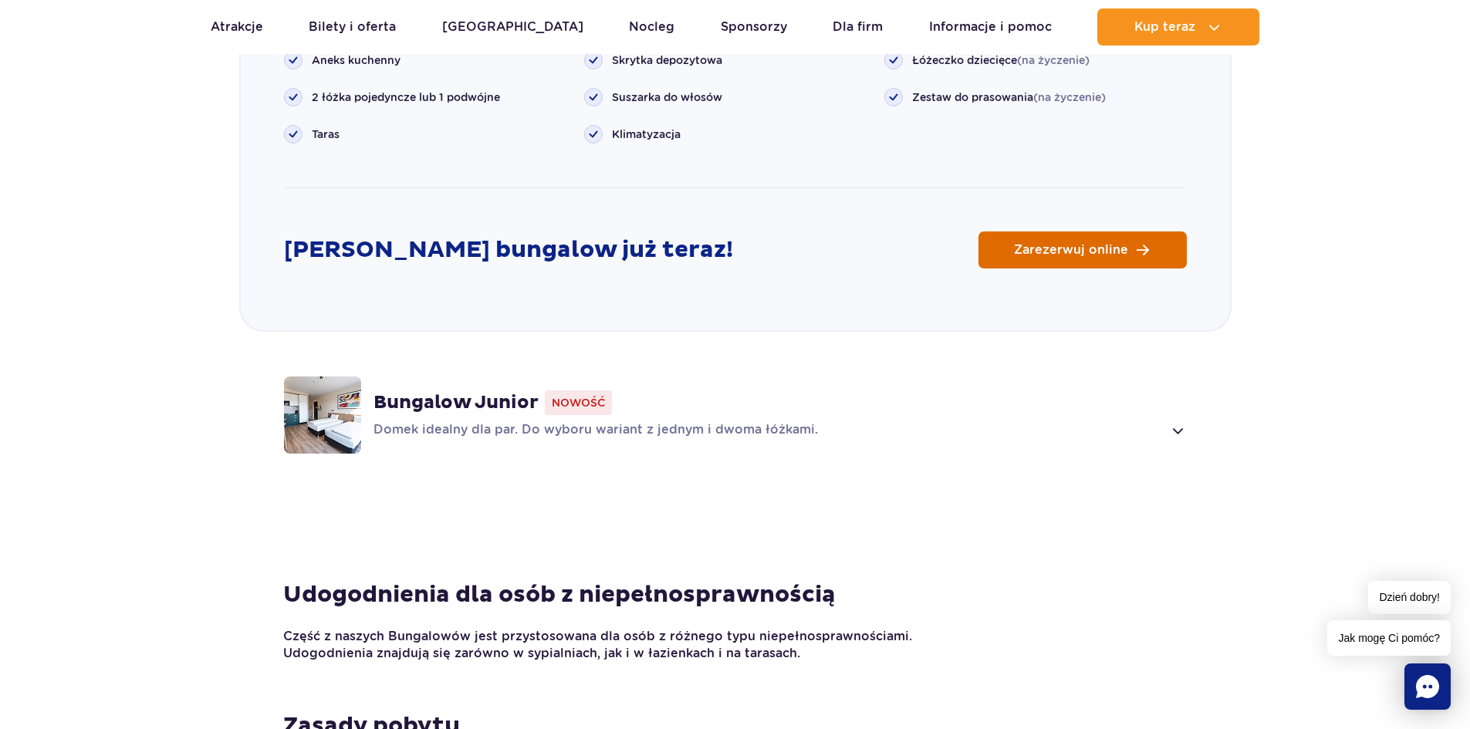
click at [1031, 245] on span "Zarezerwuj online" at bounding box center [1071, 250] width 114 height 12
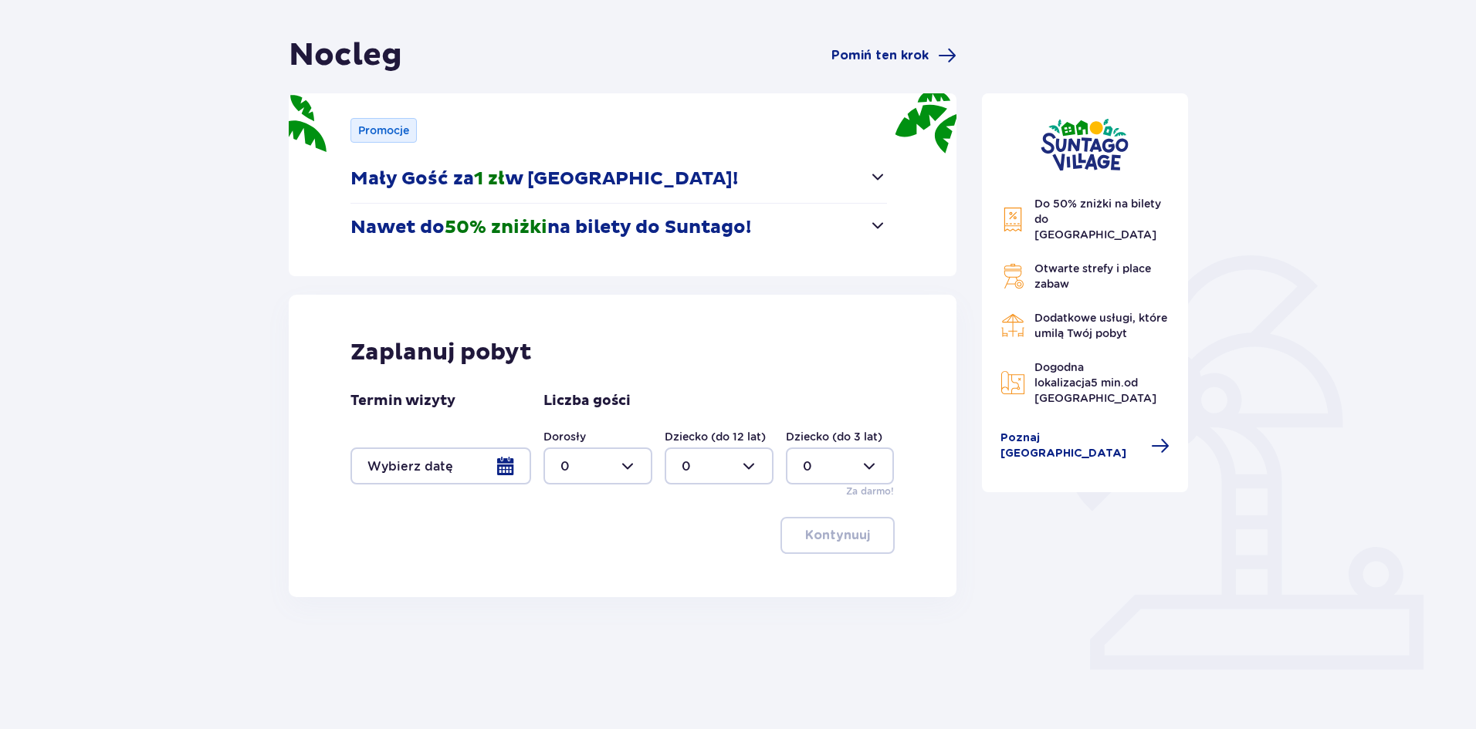
scroll to position [128, 0]
click at [522, 465] on div at bounding box center [440, 465] width 181 height 37
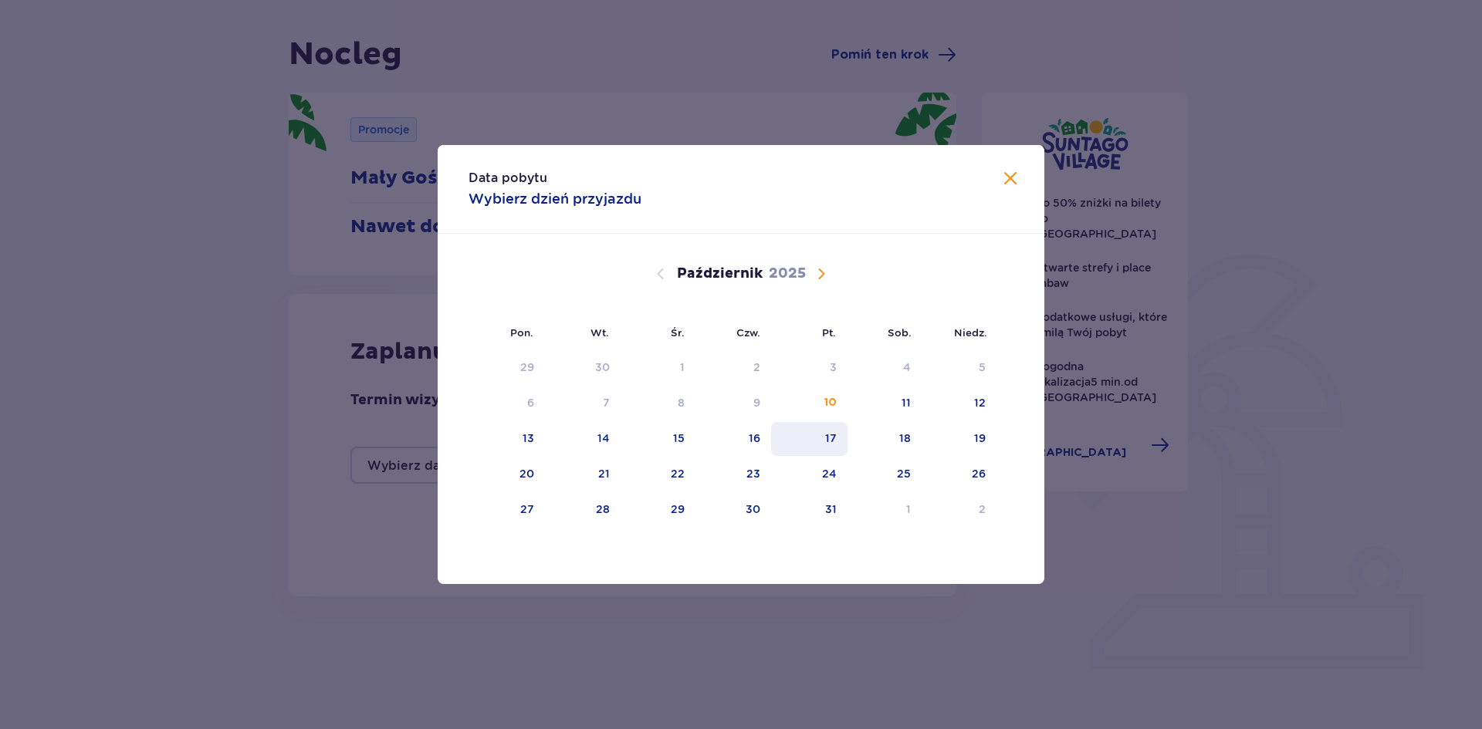
click at [821, 448] on div "17" at bounding box center [809, 439] width 76 height 34
click at [894, 444] on div "18" at bounding box center [884, 439] width 75 height 34
type input "17.10.25 - 18.10.25"
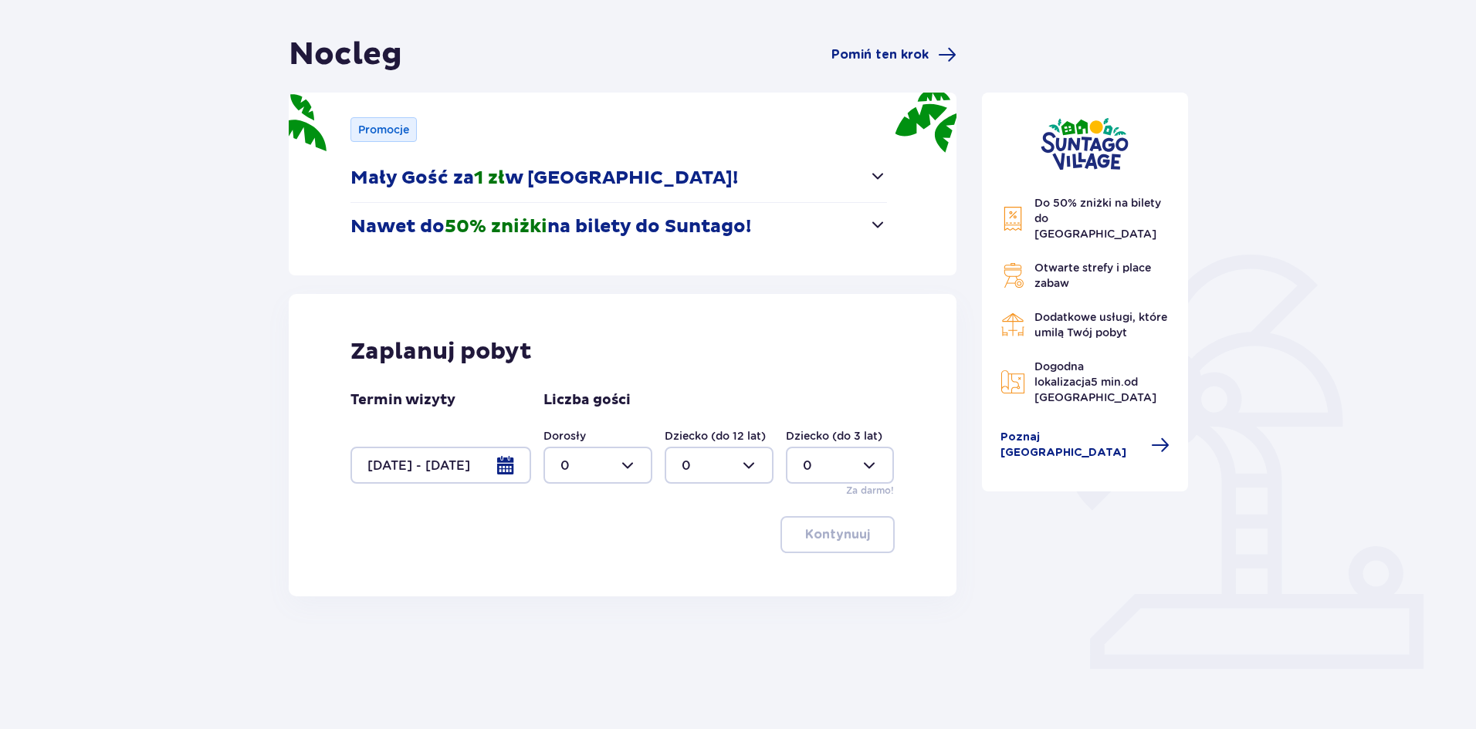
click at [640, 462] on div at bounding box center [597, 465] width 109 height 37
click at [566, 578] on p "2" at bounding box center [564, 577] width 8 height 17
type input "2"
click at [749, 465] on div at bounding box center [718, 465] width 109 height 37
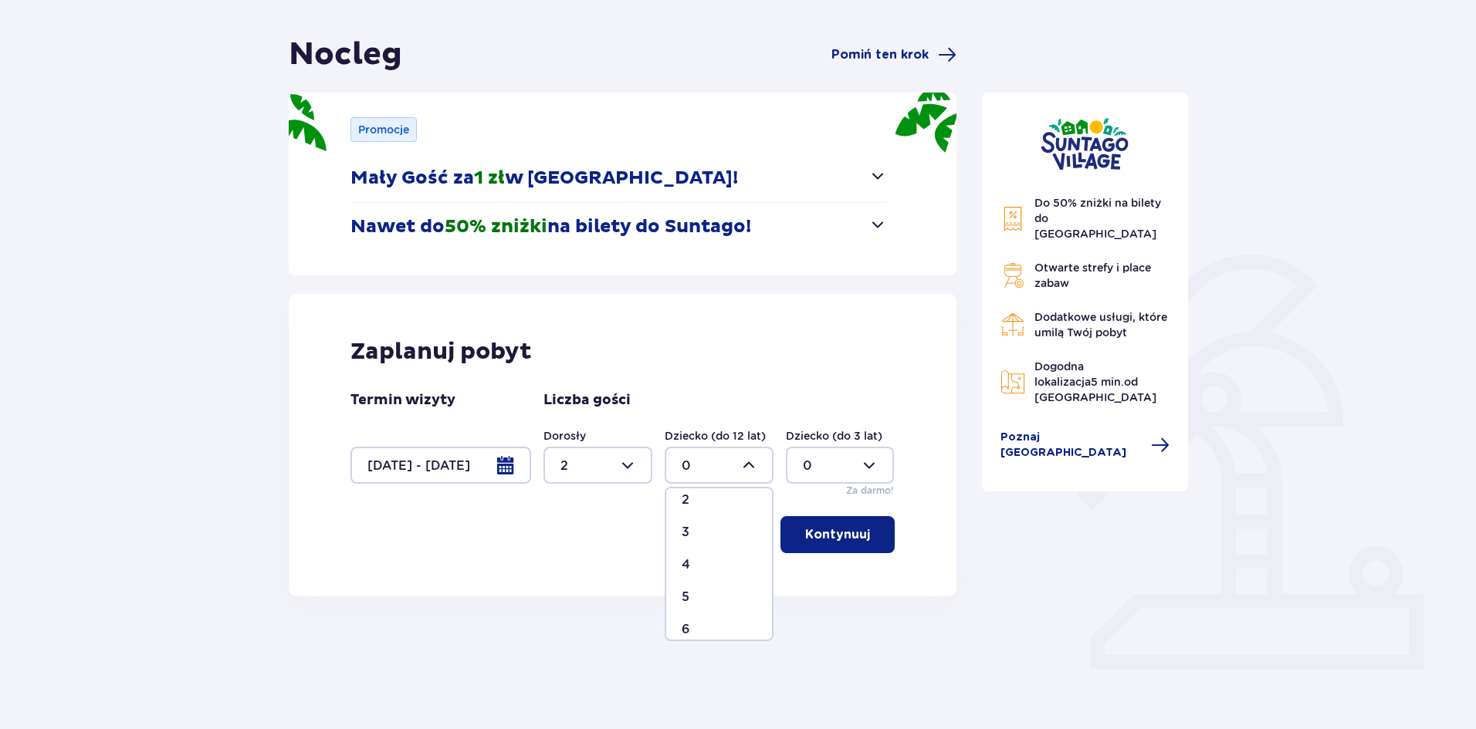
click at [687, 497] on p "2" at bounding box center [685, 500] width 8 height 17
type input "2"
click at [841, 529] on p "Kontynuuj" at bounding box center [837, 534] width 65 height 17
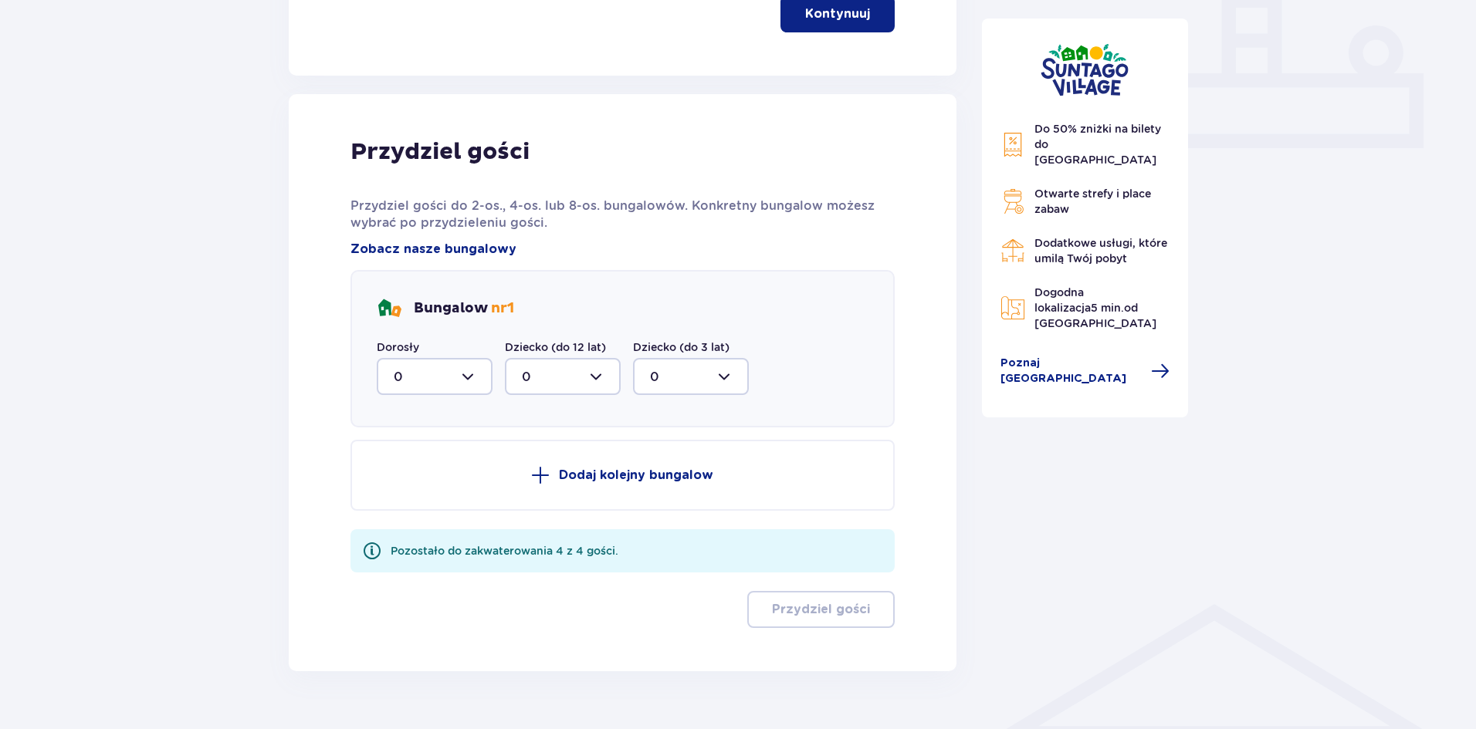
scroll to position [684, 0]
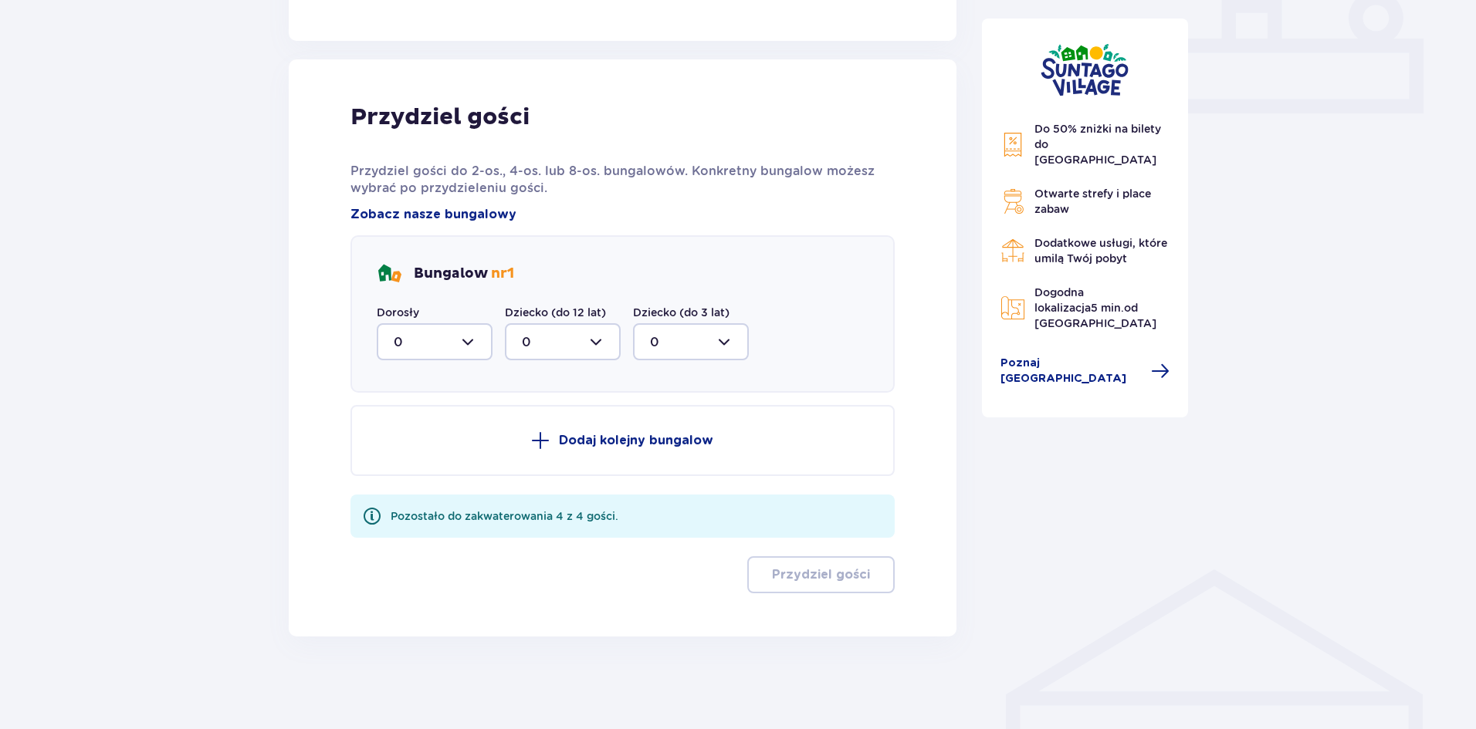
click at [476, 338] on div at bounding box center [435, 341] width 116 height 37
click at [405, 456] on div "2" at bounding box center [435, 453] width 82 height 17
type input "2"
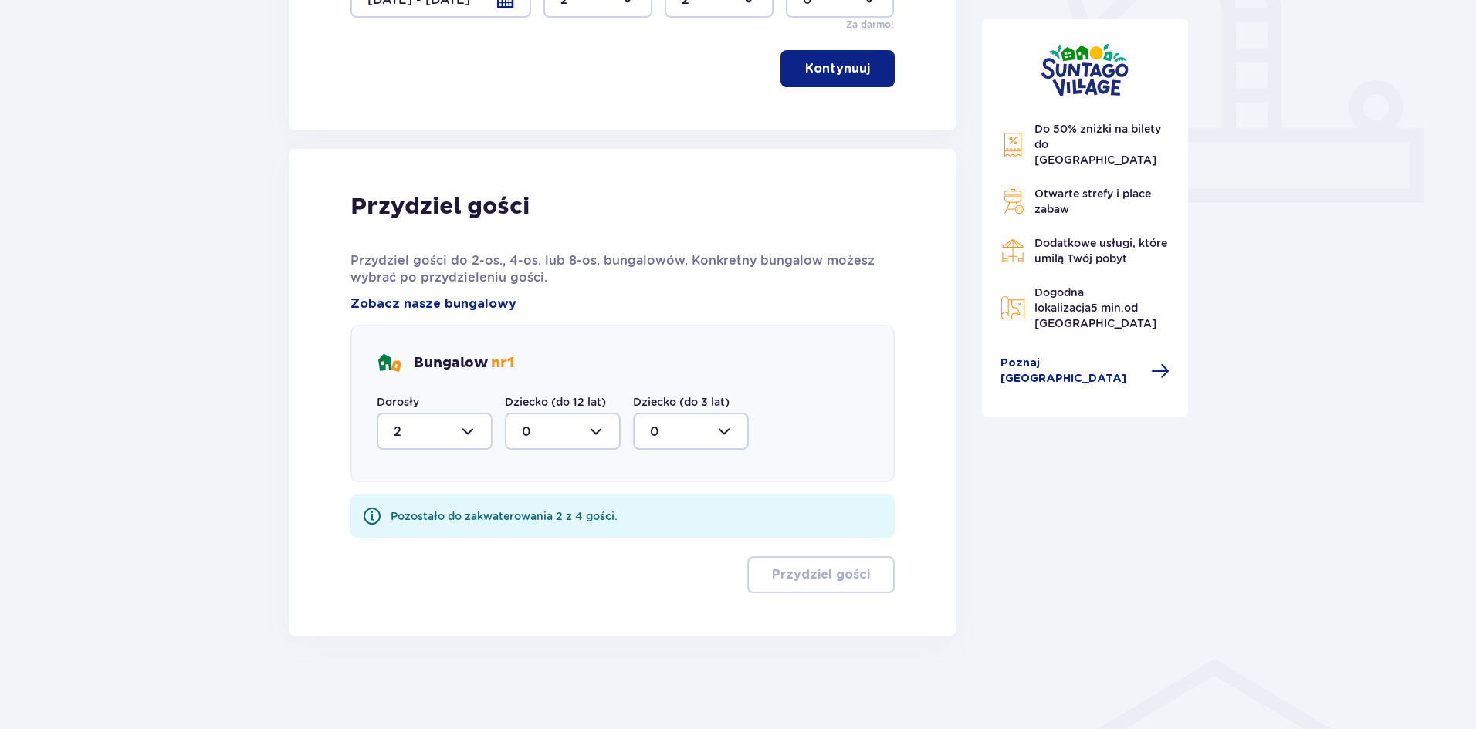
scroll to position [594, 0]
click at [591, 432] on div at bounding box center [563, 431] width 116 height 37
click at [531, 536] on div "2" at bounding box center [563, 543] width 82 height 17
type input "2"
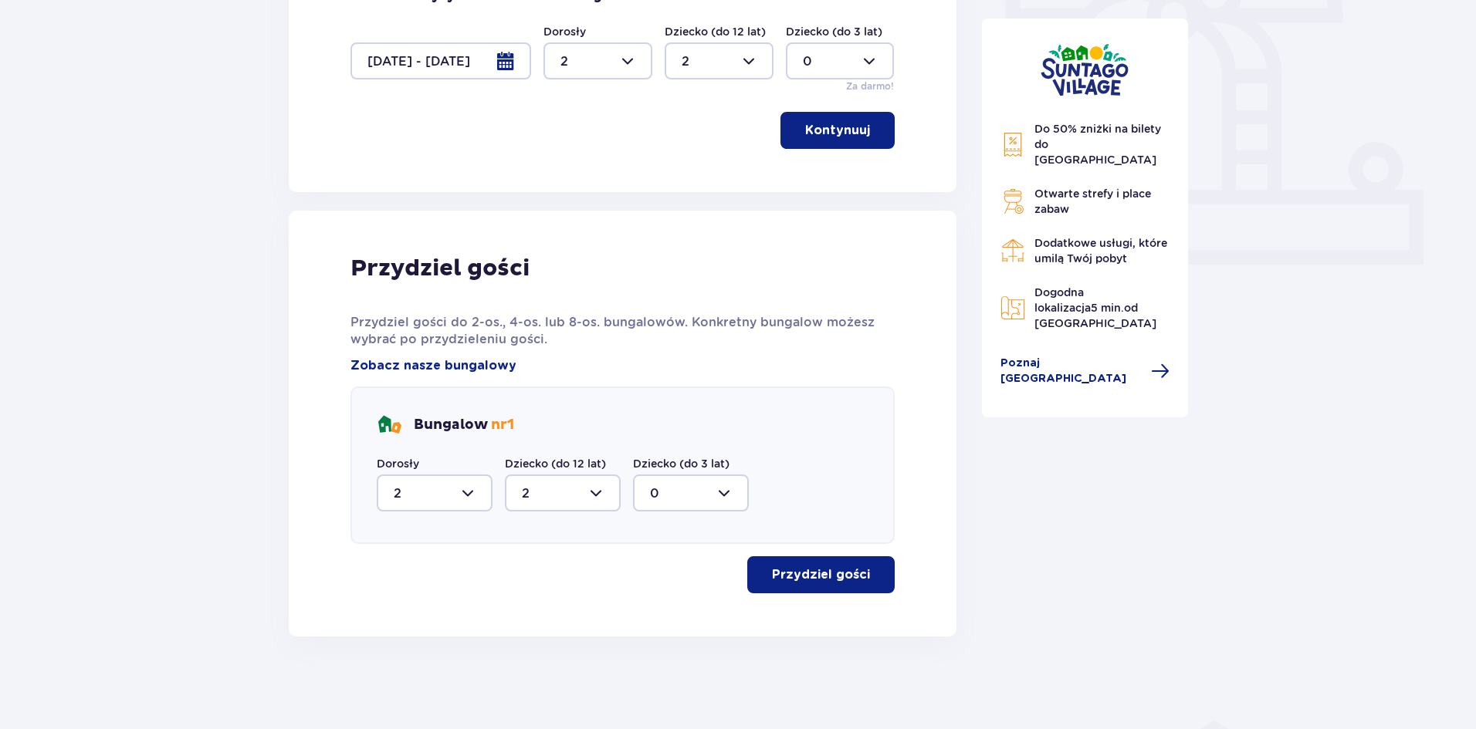
click at [808, 574] on p "Przydziel gości" at bounding box center [821, 574] width 98 height 17
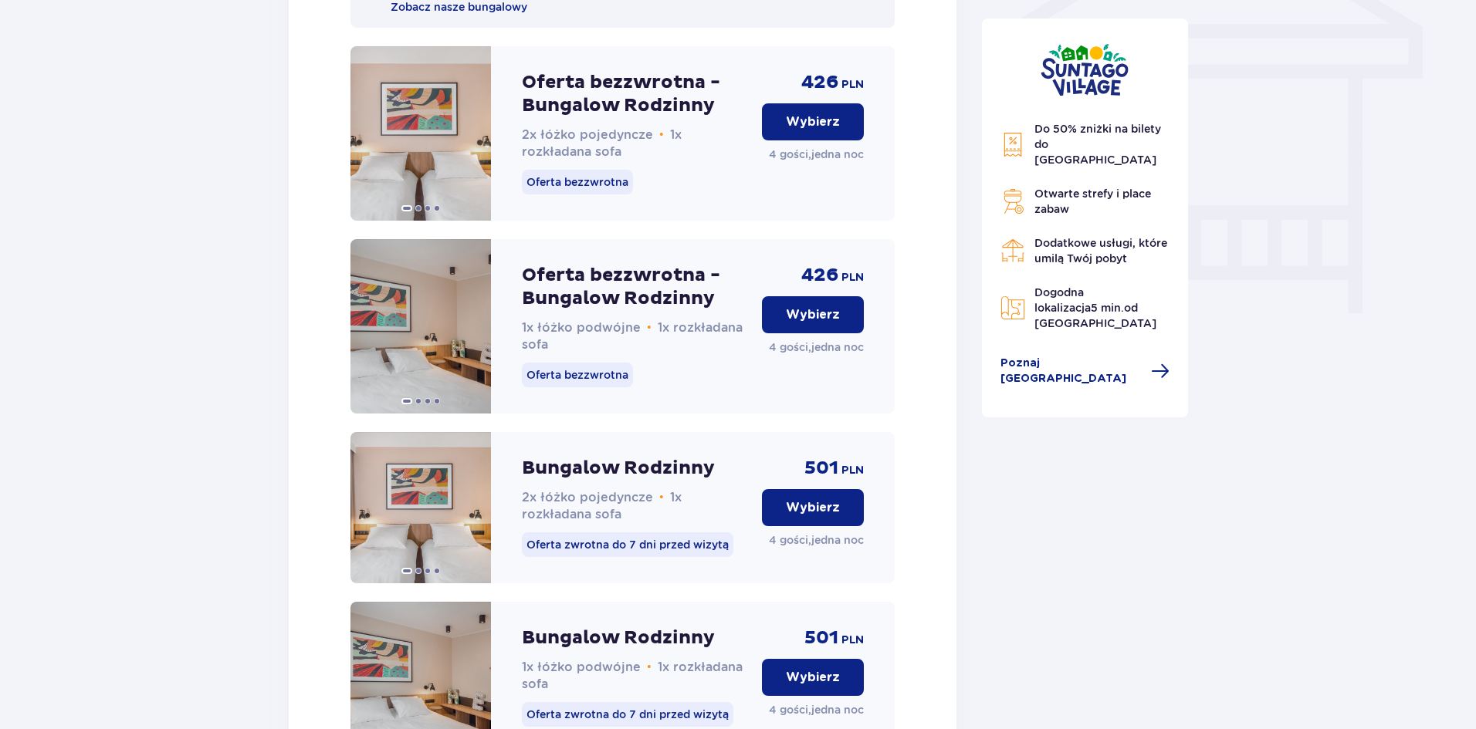
scroll to position [1141, 0]
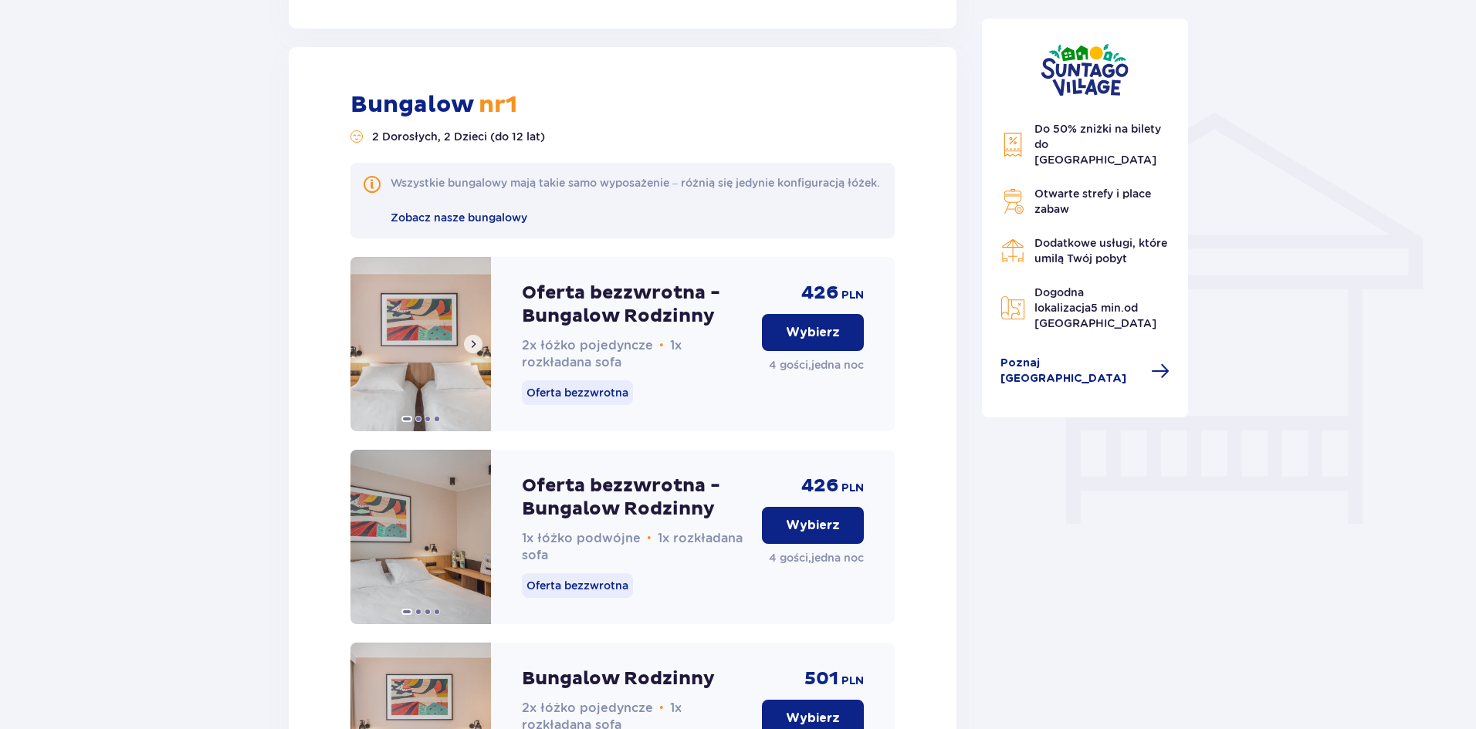
click at [467, 350] on span at bounding box center [473, 344] width 12 height 12
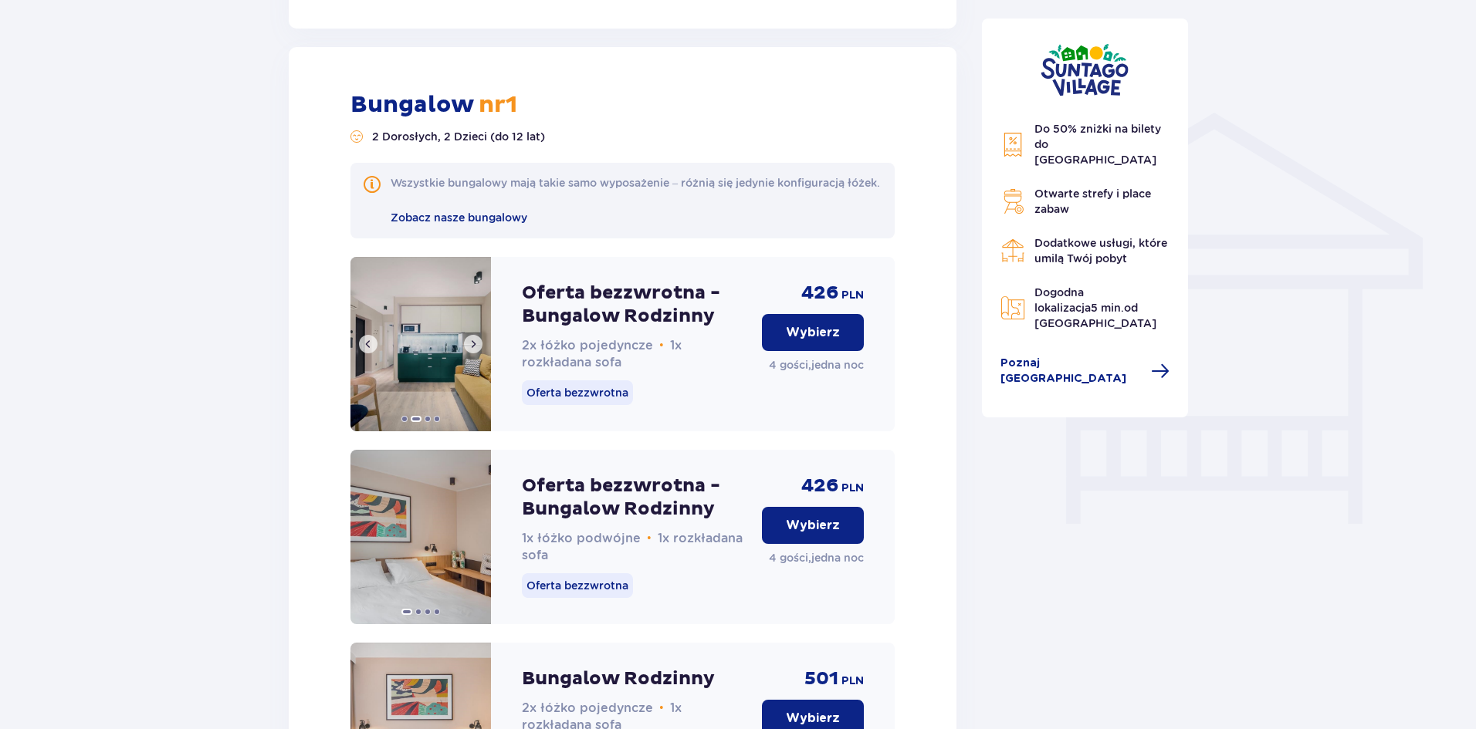
click at [469, 350] on span at bounding box center [473, 344] width 12 height 12
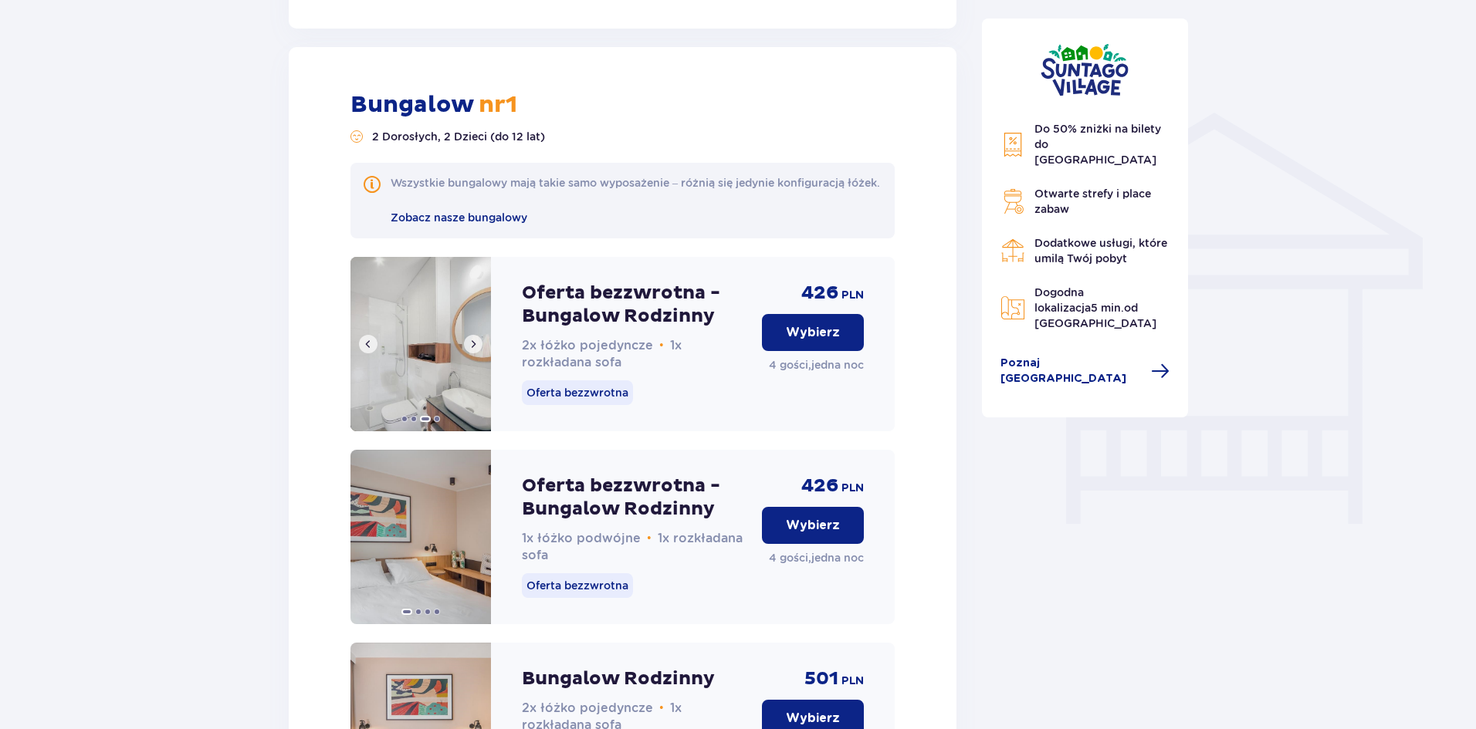
click at [469, 350] on span at bounding box center [473, 344] width 12 height 12
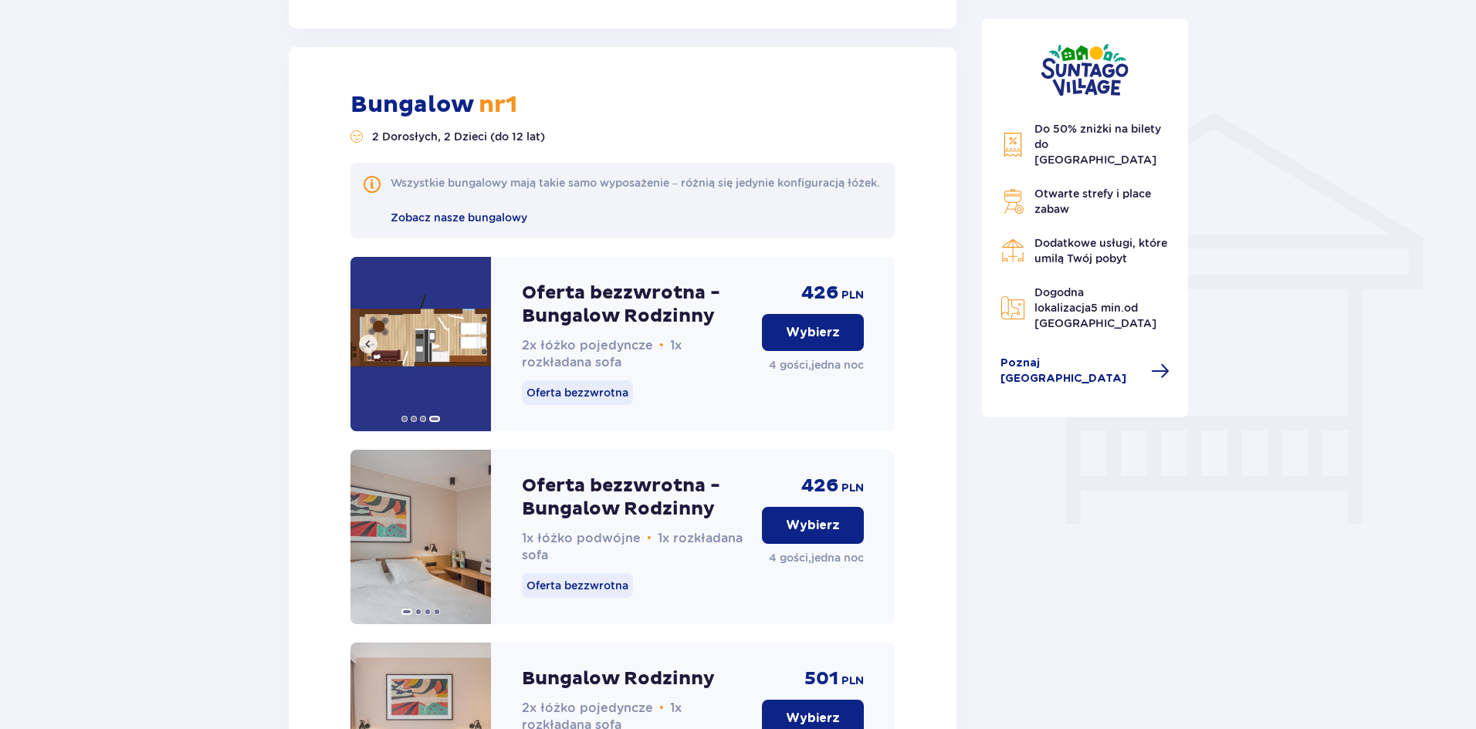
click at [469, 358] on img at bounding box center [420, 344] width 140 height 174
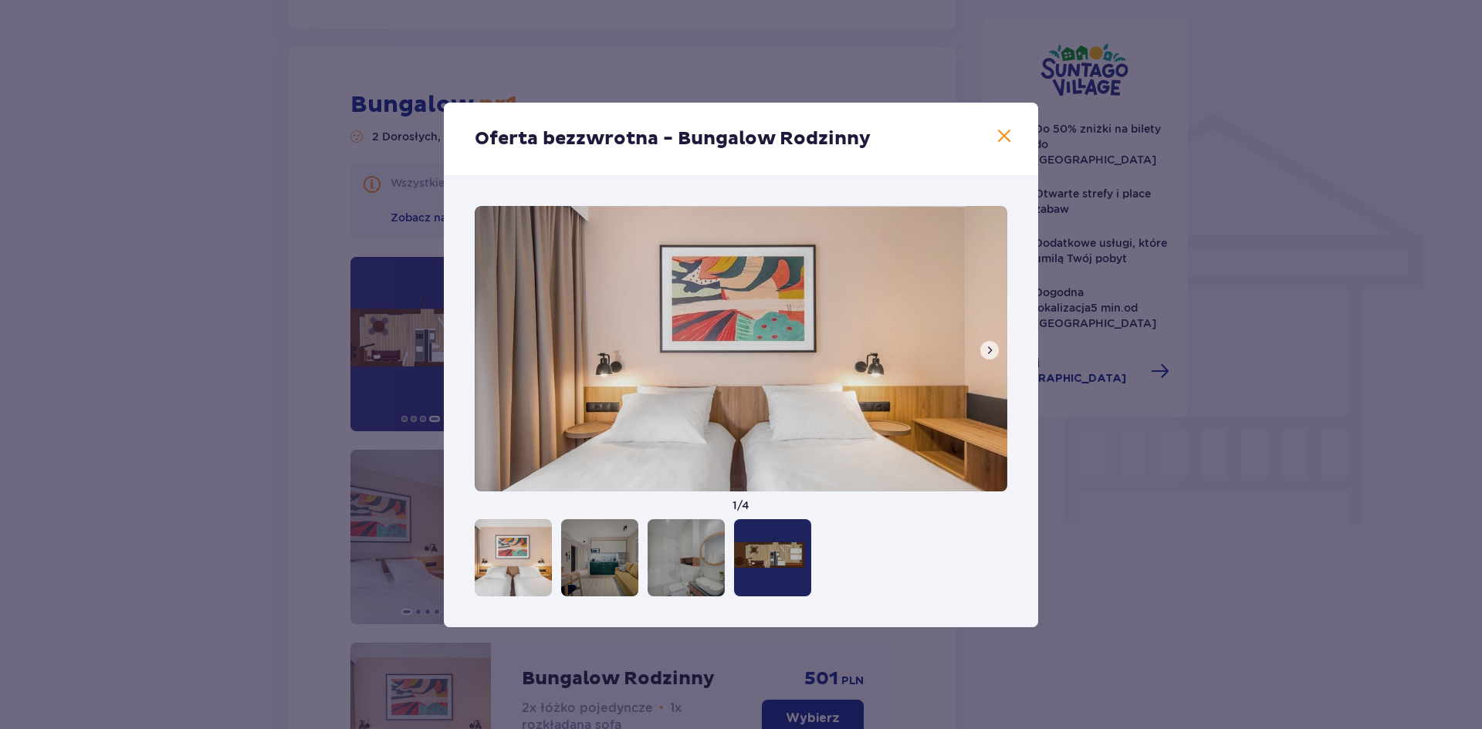
click at [996, 135] on span at bounding box center [1004, 136] width 19 height 19
